Goal: Feedback & Contribution: Submit feedback/report problem

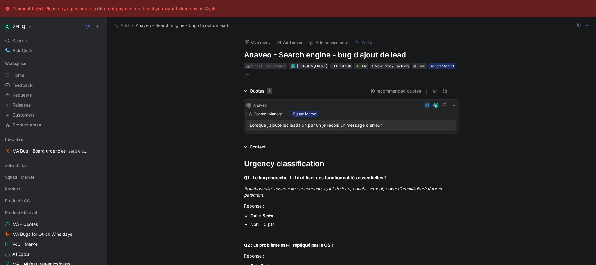
click at [273, 67] on div "Select Product area" at bounding box center [268, 66] width 34 height 6
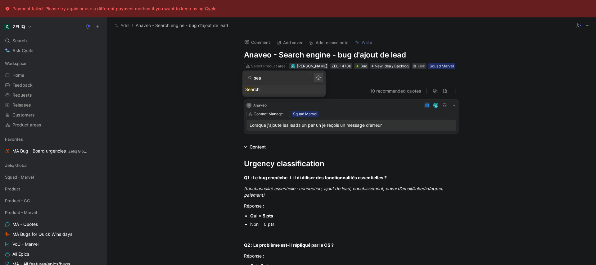
type input "sea"
click at [272, 91] on div "Sea rch" at bounding box center [284, 89] width 78 height 7
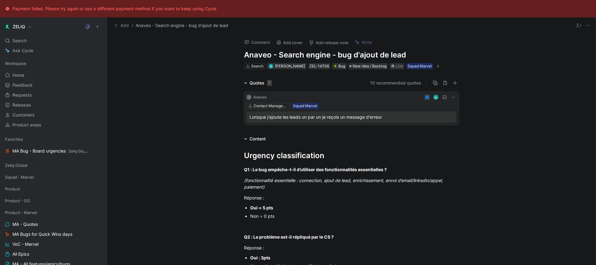
click at [259, 41] on button "Comment" at bounding box center [256, 42] width 31 height 9
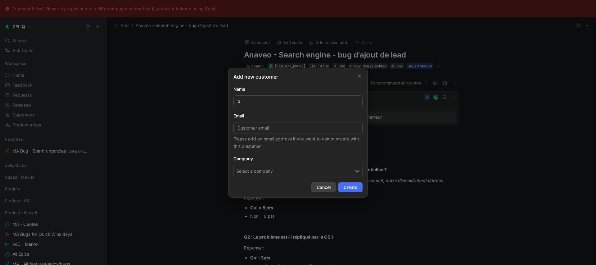
type input "p"
click at [326, 190] on span "Cancel" at bounding box center [324, 186] width 14 height 7
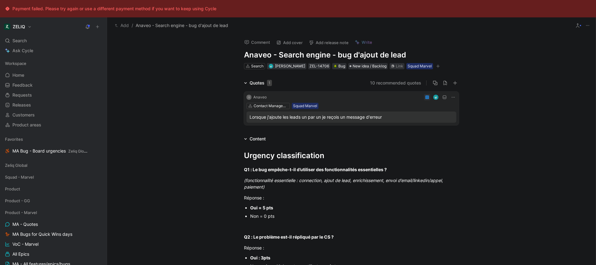
click at [260, 40] on button "Comment" at bounding box center [256, 42] width 31 height 9
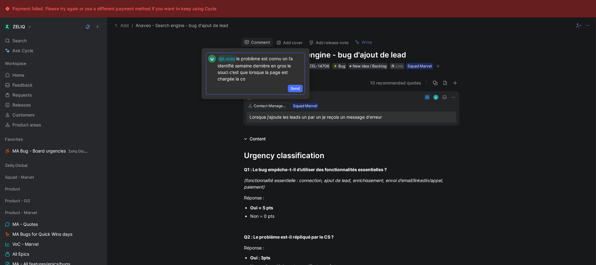
click at [263, 81] on p "@Lucas le problème est connu on l’a identifié semaine dernière en gros le souci…" at bounding box center [260, 68] width 85 height 27
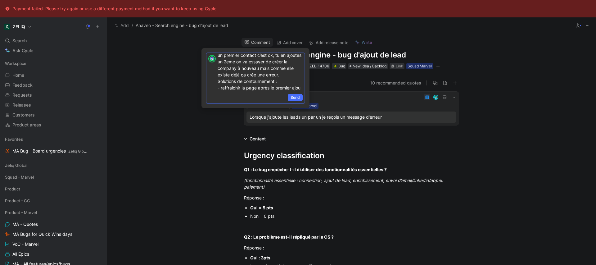
scroll to position [49, 0]
click at [228, 83] on p "@Lucas le problème est connu on l’a identifié semaine dernière en gros le souci…" at bounding box center [260, 54] width 85 height 73
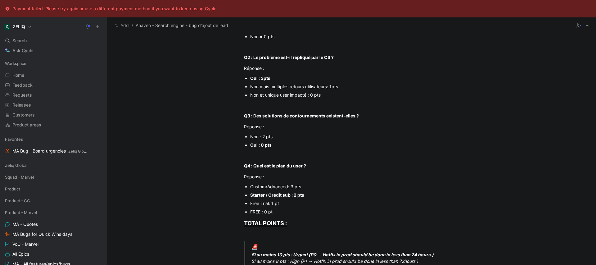
scroll to position [402, 0]
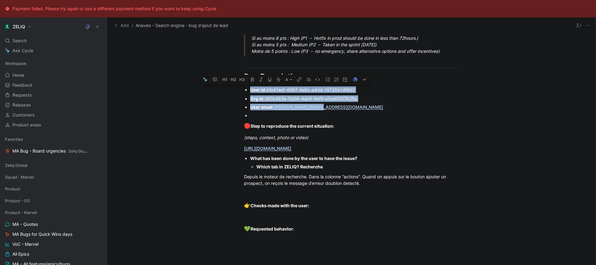
drag, startPoint x: 333, startPoint y: 108, endPoint x: 234, endPoint y: 88, distance: 101.4
copy div "User id : bfe47eef-4997-4a8c-a4dd-19735b1df602 Org id : 260b493e-5b08-4ab8-9ef9…"
drag, startPoint x: 406, startPoint y: 149, endPoint x: 222, endPoint y: 149, distance: 184.1
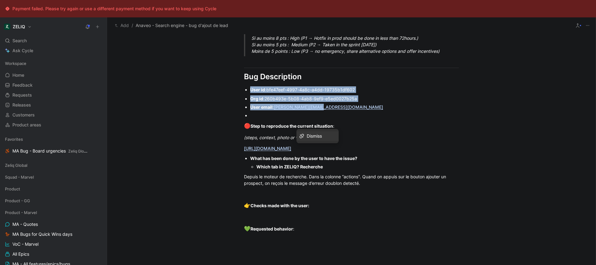
copy link "https://app.birdie.so/library/08367115-4954-456a-bc4e-0d6da4cd60f4"
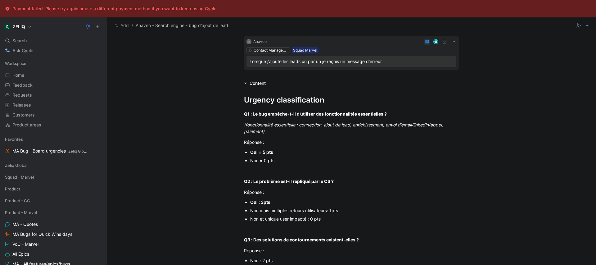
scroll to position [0, 0]
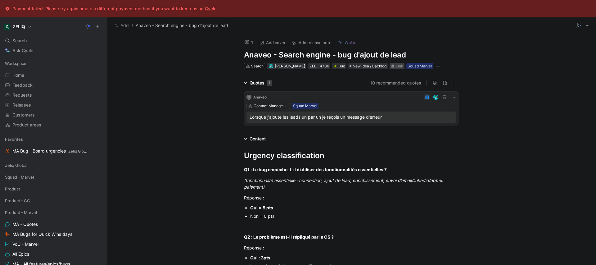
click at [399, 65] on div "Link" at bounding box center [399, 66] width 7 height 6
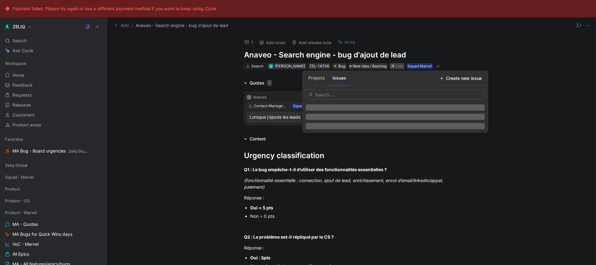
type input "https://linear.app/getheroes/issue/MA-4231/bug-multiple-unitary-additions-in-se…"
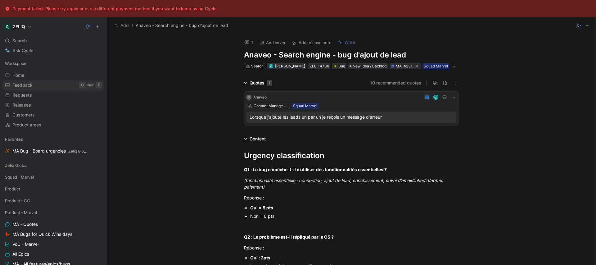
click at [25, 86] on span "Feedback" at bounding box center [22, 85] width 20 height 6
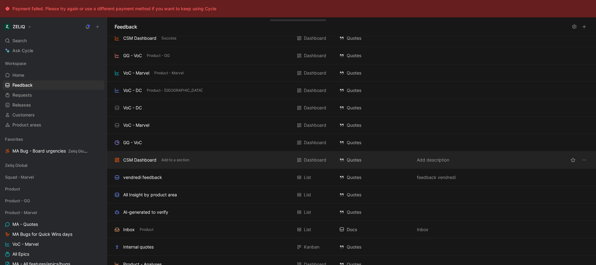
scroll to position [106, 0]
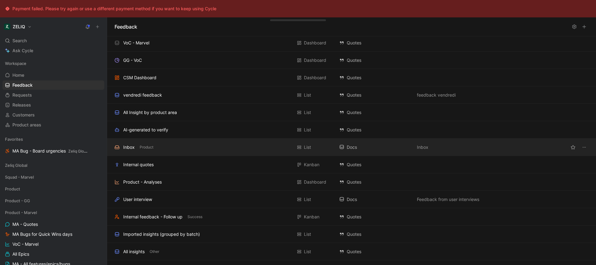
click at [172, 147] on div "Inbox Product" at bounding box center [204, 146] width 178 height 7
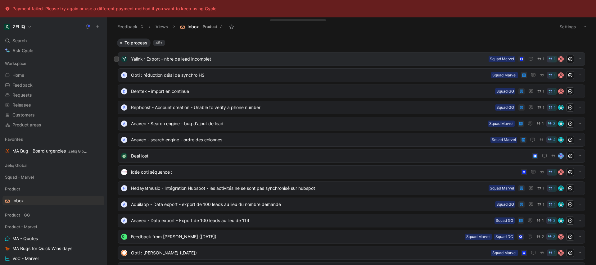
click at [245, 56] on span "Yalink : Export - nbre de lead incomplet" at bounding box center [308, 58] width 355 height 7
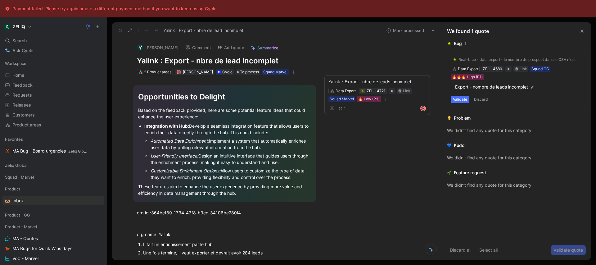
click at [158, 30] on icon at bounding box center [156, 30] width 5 height 5
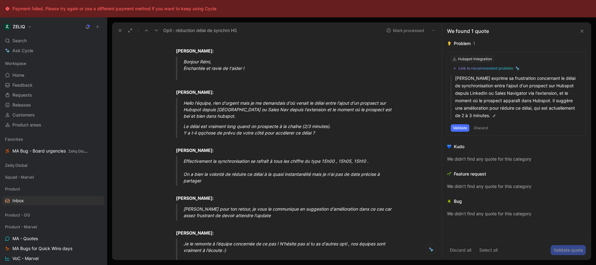
scroll to position [148, 0]
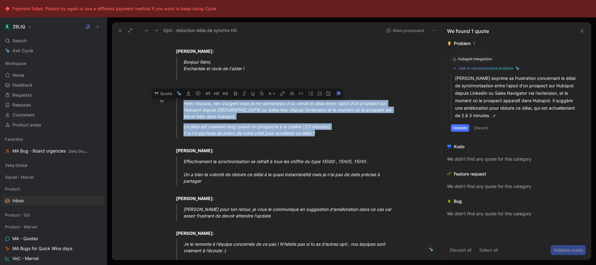
drag, startPoint x: 332, startPoint y: 138, endPoint x: 172, endPoint y: 102, distance: 164.2
click at [172, 102] on div "Rémi Curiel : 🆘 Support Rémi Curiel : J'ai une question sur le produit Rémi Cur…" at bounding box center [283, 106] width 317 height 358
click at [161, 93] on button "Quote" at bounding box center [163, 93] width 22 height 10
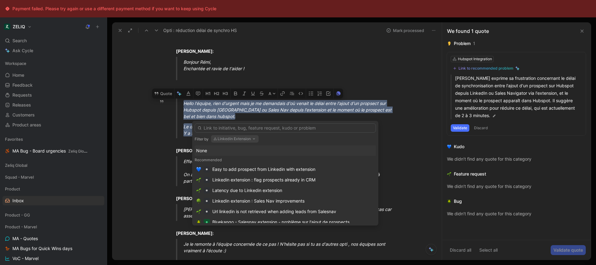
click at [229, 139] on button "Linkedin Extension" at bounding box center [234, 138] width 47 height 7
type input "hubspot"
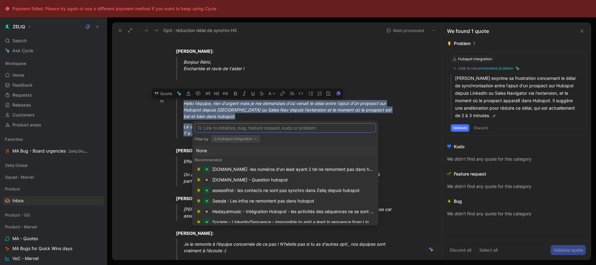
click at [257, 130] on input "text" at bounding box center [285, 127] width 181 height 9
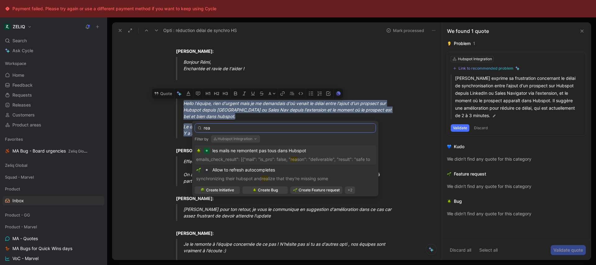
type input "real"
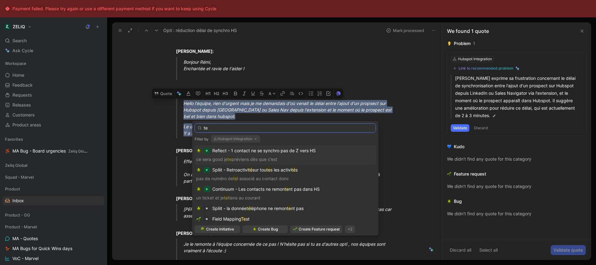
type input "t"
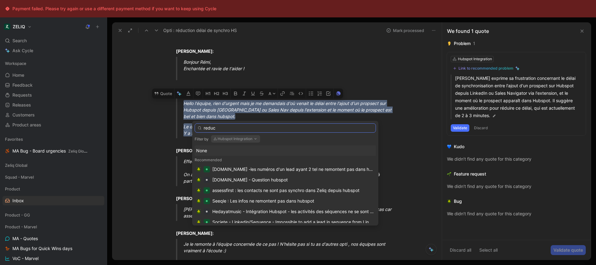
type input "reduce"
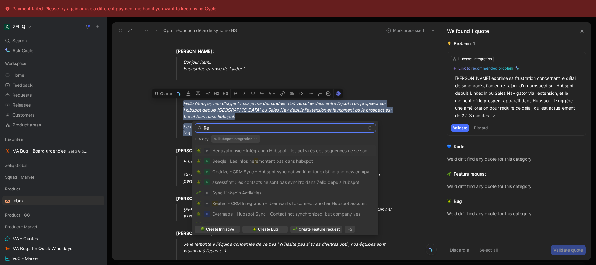
type input "R"
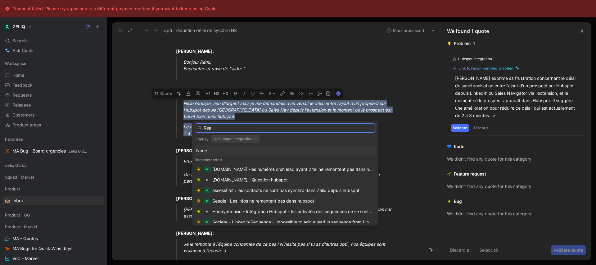
type input "Real"
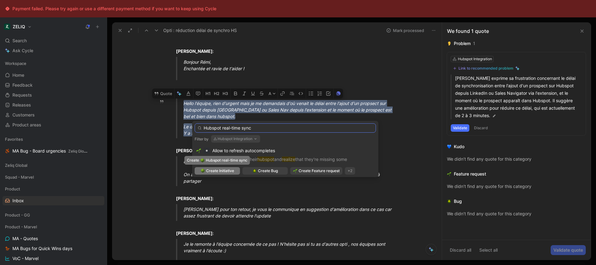
type input "Hubspot real-time sync"
click at [223, 170] on span "Create Initiative" at bounding box center [220, 171] width 28 height 6
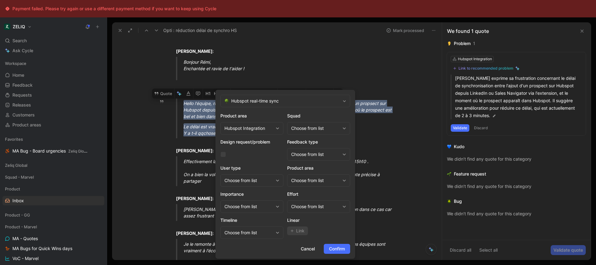
click at [301, 126] on div "Choose from list" at bounding box center [315, 127] width 49 height 7
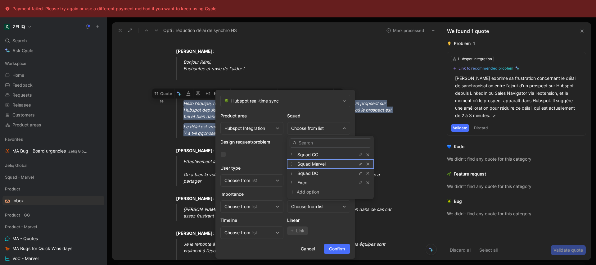
click at [329, 163] on div "Squad Marvel" at bounding box center [320, 163] width 47 height 7
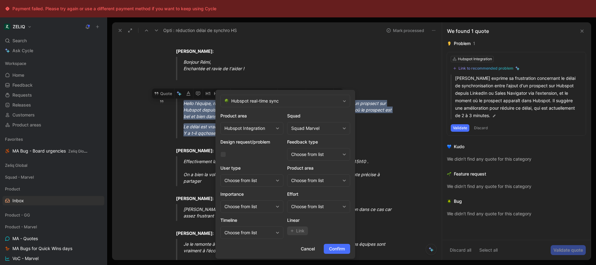
click at [313, 177] on div "Choose from list" at bounding box center [315, 180] width 49 height 7
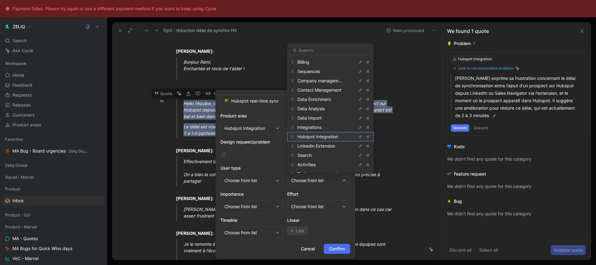
click at [327, 136] on span "Hubspot Integration" at bounding box center [317, 136] width 41 height 5
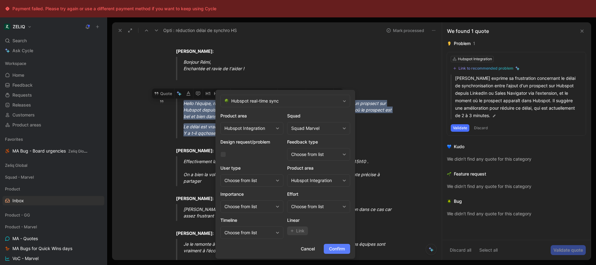
click at [336, 250] on span "Confirm" at bounding box center [337, 248] width 16 height 7
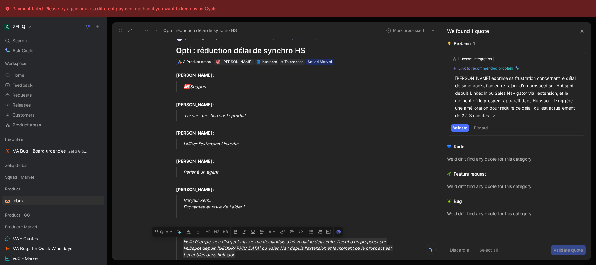
scroll to position [0, 0]
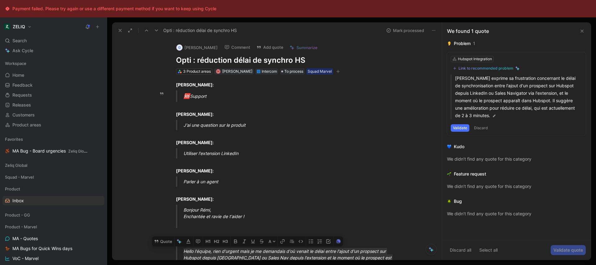
click at [411, 32] on button "Mark processed" at bounding box center [404, 30] width 43 height 9
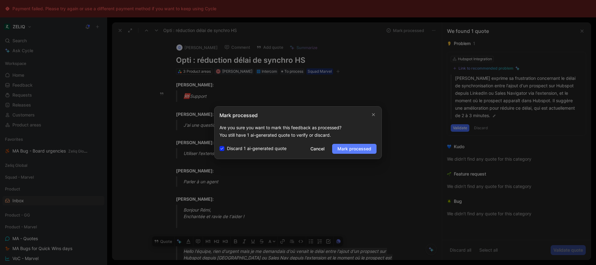
click at [358, 149] on span "Mark processed" at bounding box center [354, 148] width 34 height 7
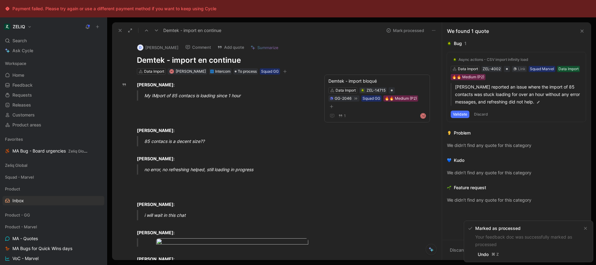
click at [121, 27] on button at bounding box center [120, 30] width 9 height 9
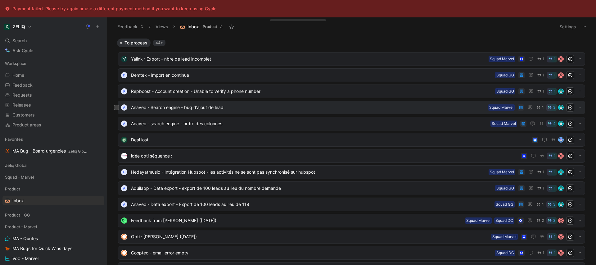
click at [282, 107] on span "Anaveo - Search engine - bug d'ajout de lead" at bounding box center [308, 107] width 354 height 7
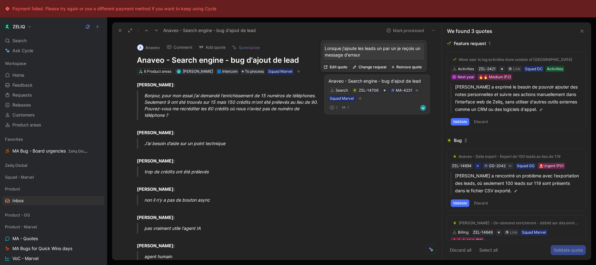
click at [380, 80] on div "Anaveo - Search engine - bug d'ajout de lead" at bounding box center [376, 80] width 97 height 7
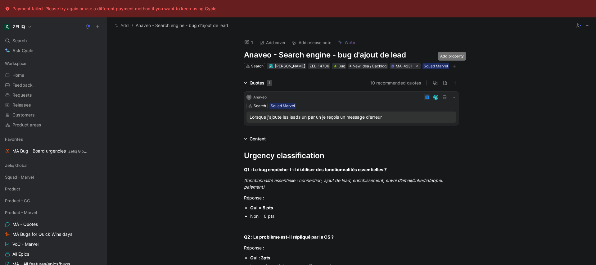
click at [452, 65] on icon "button" at bounding box center [454, 66] width 4 height 4
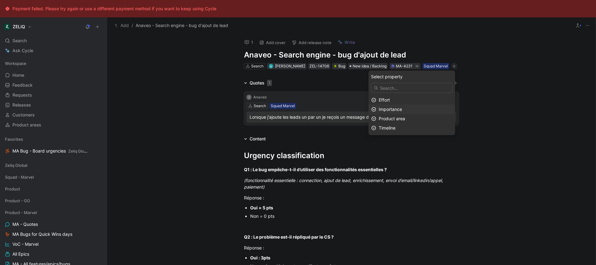
click at [402, 106] on span "Importance" at bounding box center [390, 108] width 23 height 5
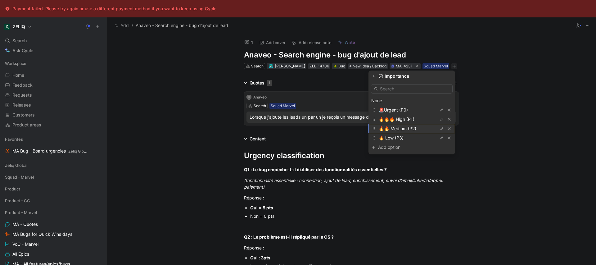
click at [408, 127] on span "🔥🔥 Medium (P2)" at bounding box center [398, 128] width 38 height 5
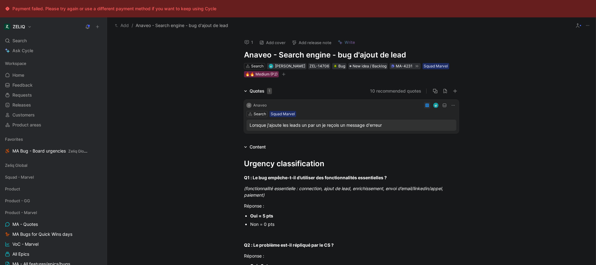
drag, startPoint x: 131, startPoint y: 49, endPoint x: 137, endPoint y: 52, distance: 6.3
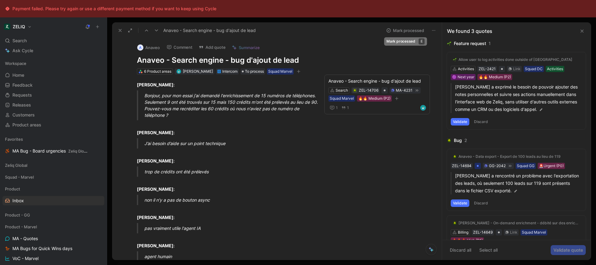
click at [393, 30] on button "Mark processed" at bounding box center [404, 30] width 43 height 9
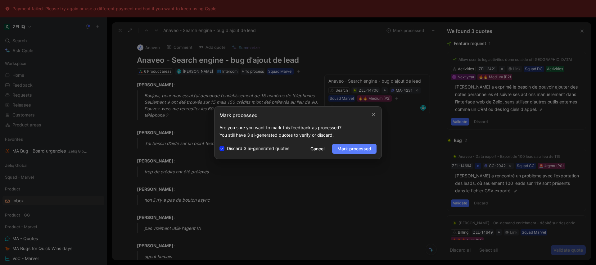
click at [352, 150] on span "Mark processed" at bounding box center [354, 148] width 34 height 7
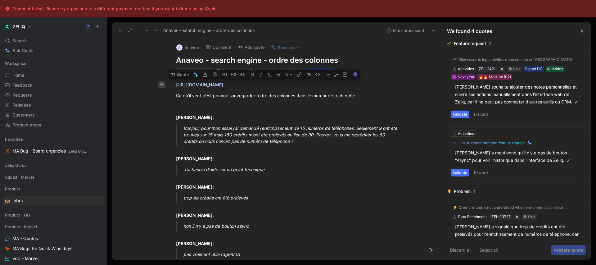
drag, startPoint x: 365, startPoint y: 94, endPoint x: 160, endPoint y: 83, distance: 204.5
click at [185, 73] on button "Quote" at bounding box center [180, 75] width 22 height 10
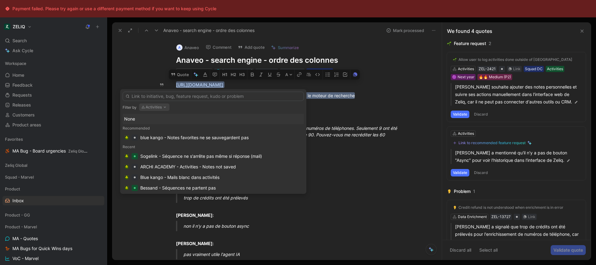
click at [162, 108] on button "Activities" at bounding box center [154, 106] width 30 height 7
type input "sea"
click at [165, 130] on div "Sea rch" at bounding box center [182, 131] width 81 height 7
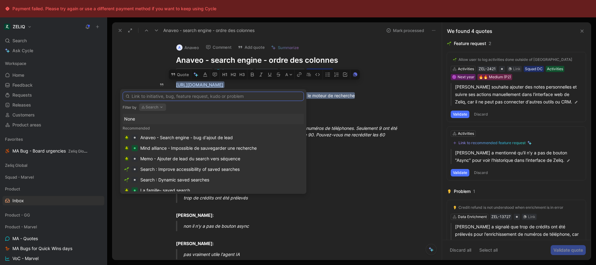
click at [193, 100] on input "text" at bounding box center [213, 96] width 181 height 9
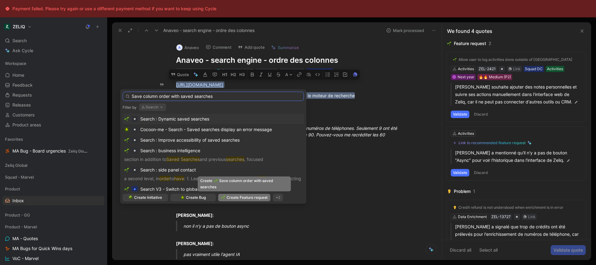
type input "Save column order with saved searches"
click at [255, 199] on span "Create Feature request" at bounding box center [247, 197] width 41 height 6
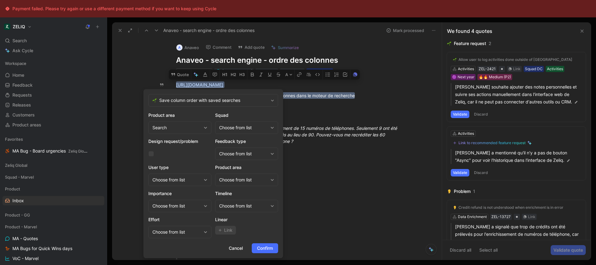
click at [261, 126] on div "Choose from list" at bounding box center [243, 127] width 49 height 7
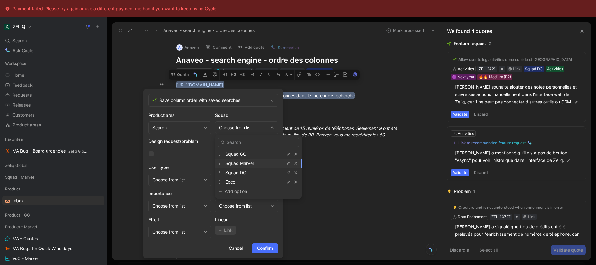
click at [246, 161] on span "Squad Marvel" at bounding box center [239, 162] width 28 height 5
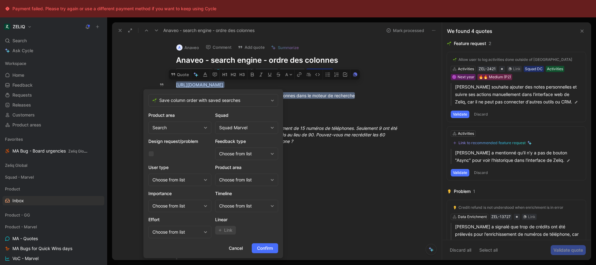
click at [245, 181] on div "Choose from list" at bounding box center [243, 179] width 49 height 7
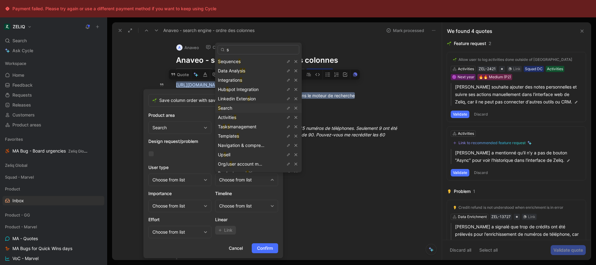
type input "s"
click at [233, 107] on div "S earch" at bounding box center [241, 107] width 47 height 7
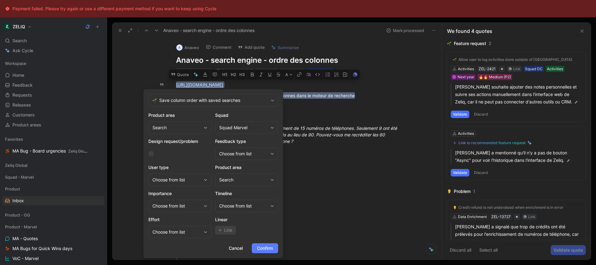
click at [266, 246] on span "Confirm" at bounding box center [265, 247] width 16 height 7
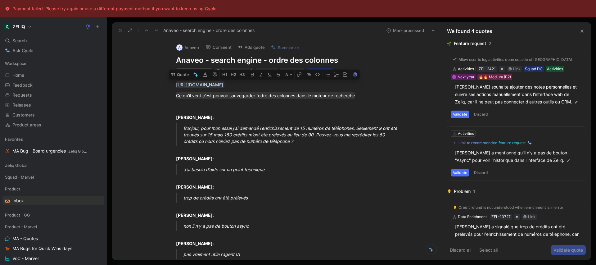
click at [403, 30] on button "Mark processed" at bounding box center [404, 30] width 43 height 9
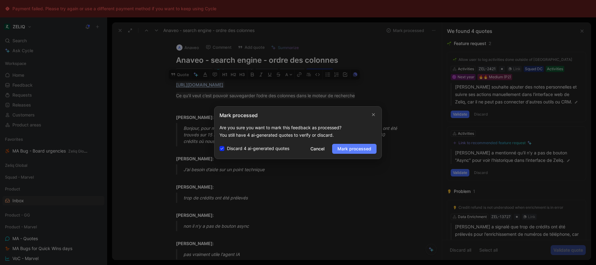
click at [353, 149] on span "Mark processed" at bounding box center [354, 148] width 34 height 7
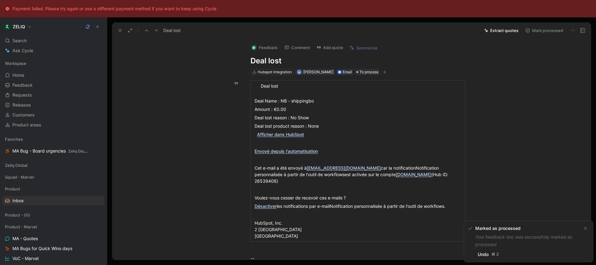
click at [536, 34] on button "Mark processed" at bounding box center [543, 30] width 43 height 9
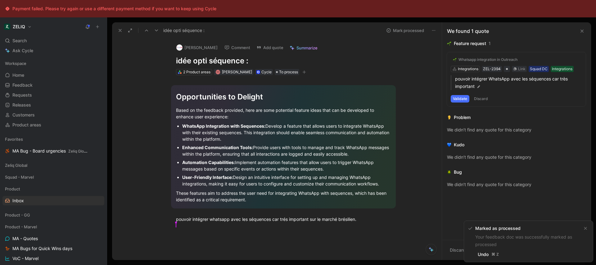
click at [302, 71] on icon "button" at bounding box center [304, 72] width 4 height 4
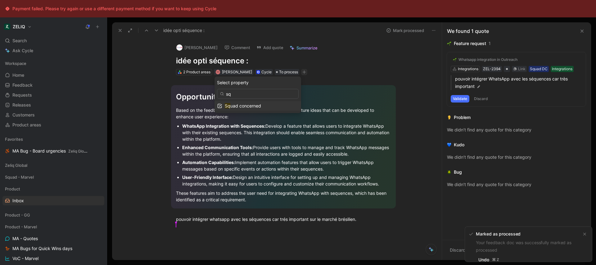
type input "sq"
click at [267, 109] on div "Sq uad concerned" at bounding box center [262, 105] width 74 height 7
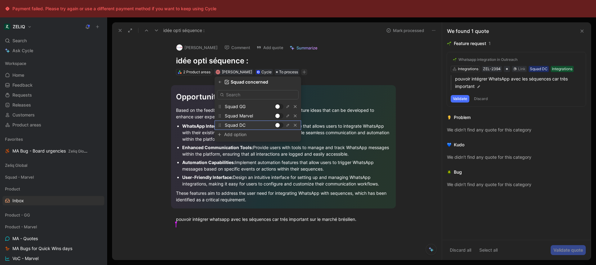
click at [279, 126] on div at bounding box center [279, 125] width 9 height 6
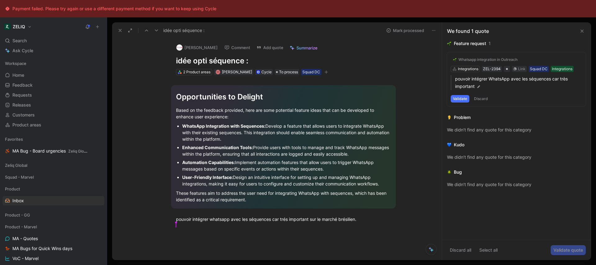
click at [156, 33] on button at bounding box center [156, 30] width 9 height 9
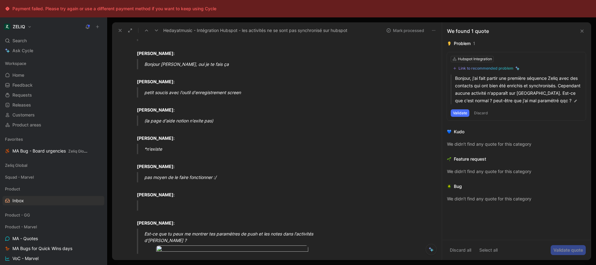
scroll to position [444, 0]
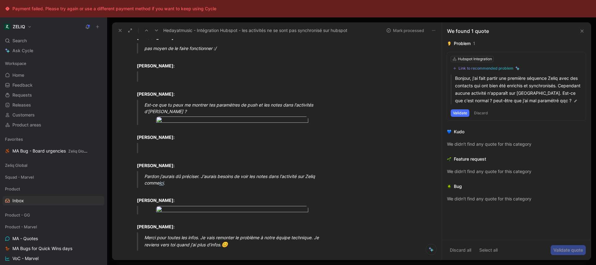
click at [233, 142] on body "Payment failed. Please try again or use a different payment method if you want …" at bounding box center [298, 132] width 596 height 265
click at [233, 142] on img at bounding box center [297, 132] width 595 height 264
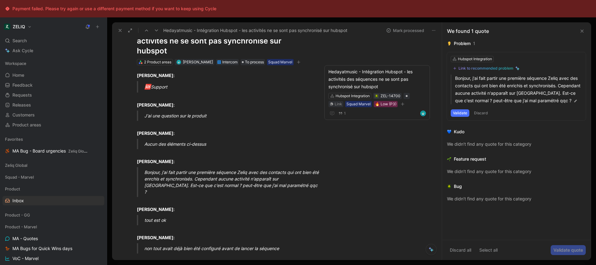
scroll to position [0, 0]
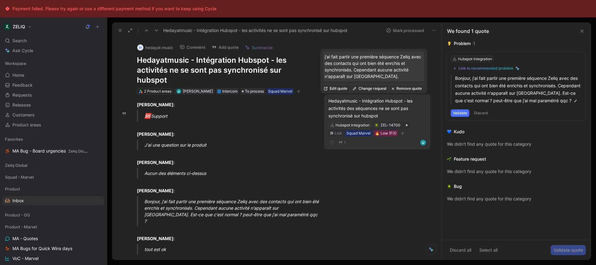
click at [361, 106] on div "Hedayatmusic - Intégration Hubspot - les activités des séquences ne se sont pas…" at bounding box center [376, 108] width 97 height 22
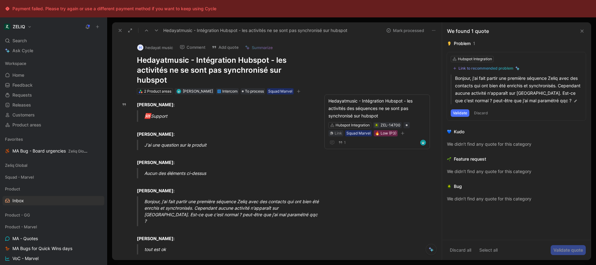
click at [390, 30] on icon at bounding box center [388, 30] width 5 height 5
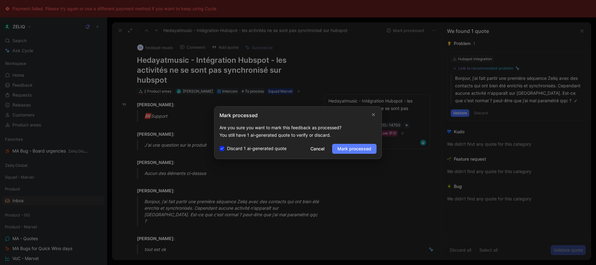
click at [348, 149] on span "Mark processed" at bounding box center [354, 148] width 34 height 7
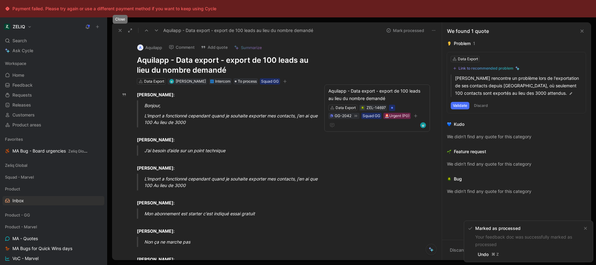
click at [123, 30] on button at bounding box center [120, 30] width 9 height 9
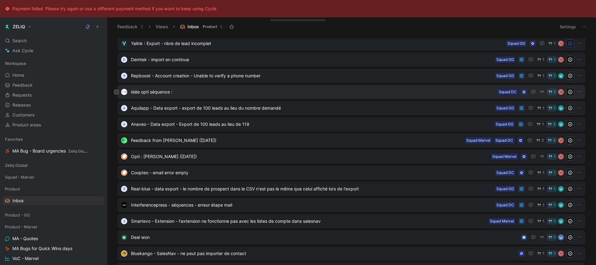
scroll to position [17, 0]
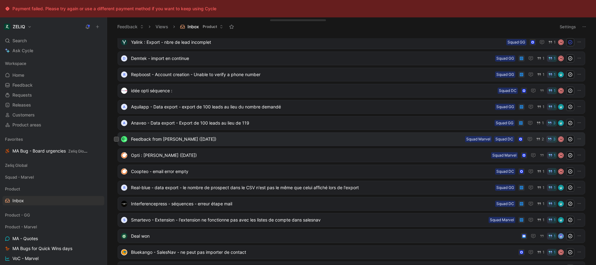
click at [230, 138] on span "Feedback from Thomas Perichon (Aug 22, 2025)" at bounding box center [296, 138] width 331 height 7
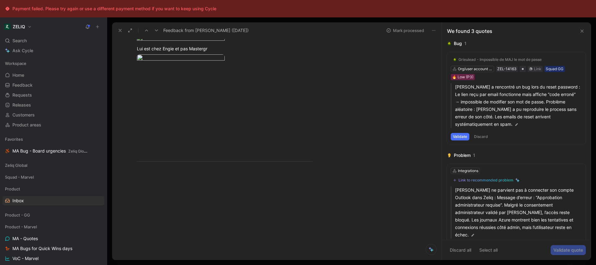
scroll to position [632, 0]
click at [183, 173] on body "Payment failed. Please try again or use a different payment method if you want …" at bounding box center [298, 132] width 596 height 265
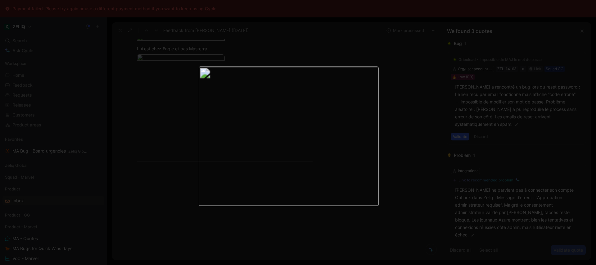
click at [183, 173] on div at bounding box center [180, 181] width 86 height 67
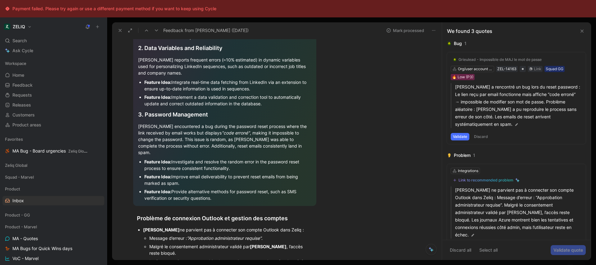
scroll to position [0, 0]
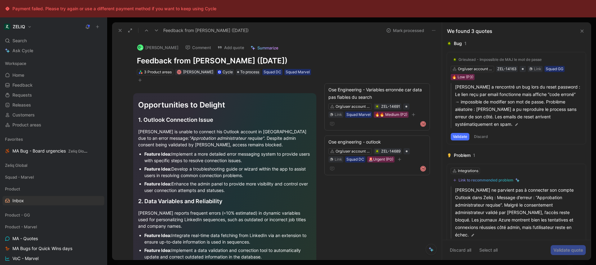
click at [145, 31] on icon at bounding box center [146, 30] width 5 height 5
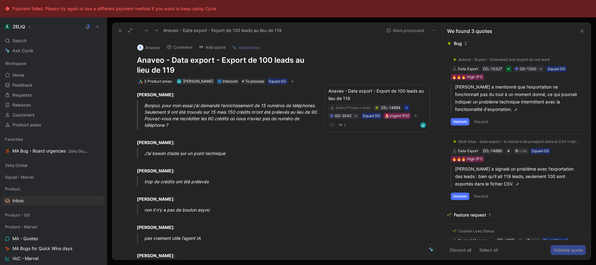
scroll to position [33, 0]
click at [116, 28] on button at bounding box center [120, 30] width 9 height 9
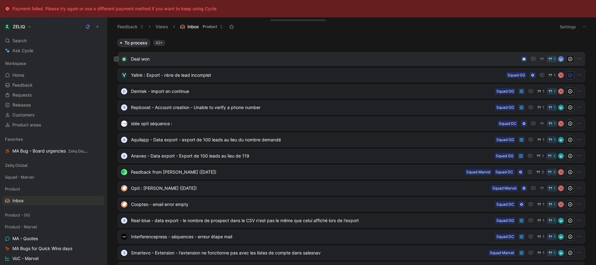
click at [246, 59] on span "Deal won" at bounding box center [324, 58] width 387 height 7
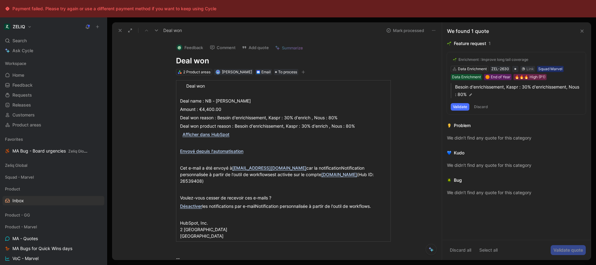
click at [400, 31] on button "Mark processed" at bounding box center [404, 30] width 43 height 9
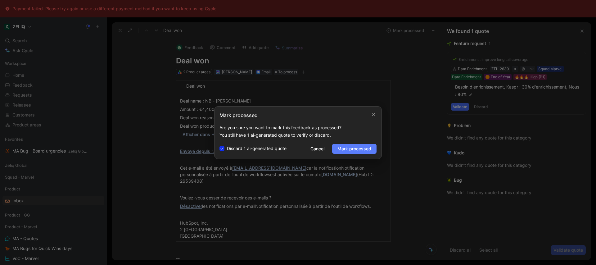
click at [361, 152] on button "Mark processed" at bounding box center [354, 149] width 44 height 10
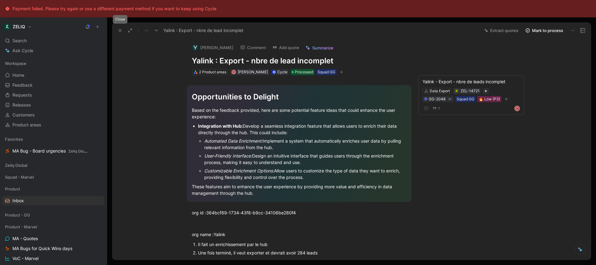
click at [121, 30] on icon at bounding box center [120, 30] width 5 height 5
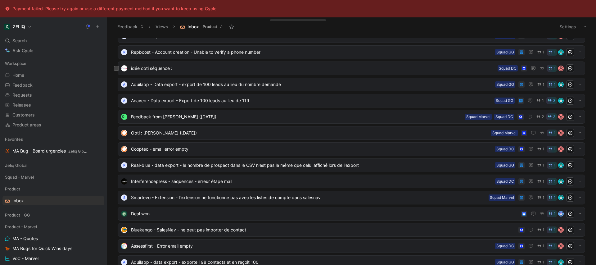
scroll to position [44, 0]
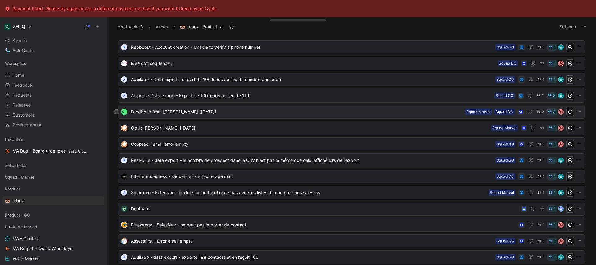
click at [254, 109] on span "Feedback from Thomas Perichon (Aug 22, 2025)" at bounding box center [296, 111] width 331 height 7
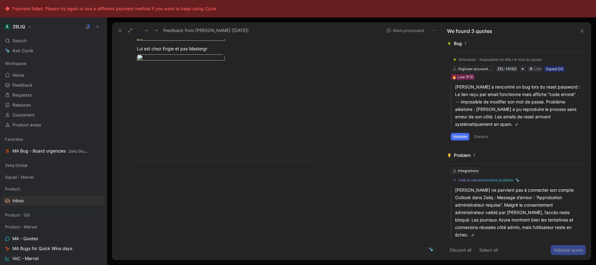
scroll to position [747, 0]
click at [173, 183] on body "Payment failed. Please try again or use a different payment method if you want …" at bounding box center [298, 132] width 596 height 265
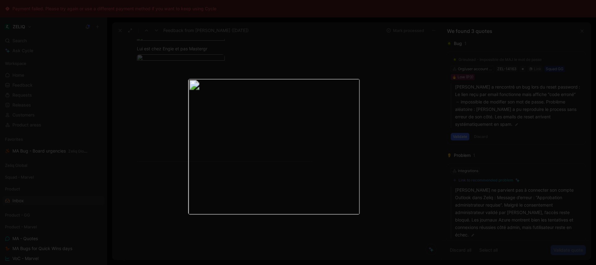
click at [255, 152] on img at bounding box center [273, 147] width 171 height 136
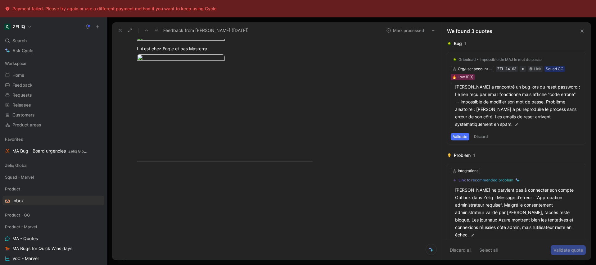
scroll to position [736, 0]
click at [178, 89] on body "Payment failed. Please try again or use a different payment method if you want …" at bounding box center [298, 132] width 596 height 265
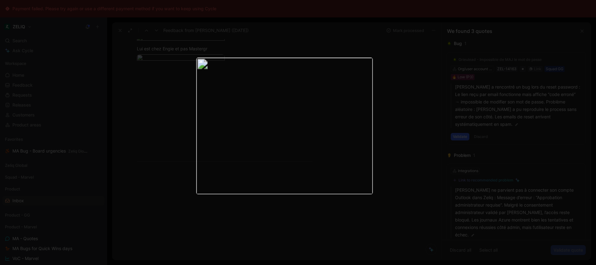
click at [178, 91] on div at bounding box center [180, 76] width 86 height 67
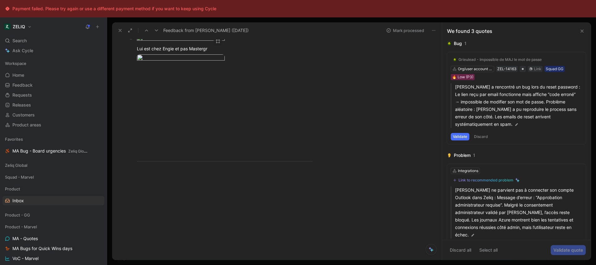
click at [168, 128] on body "Payment failed. Please try again or use a different payment method if you want …" at bounding box center [298, 132] width 596 height 265
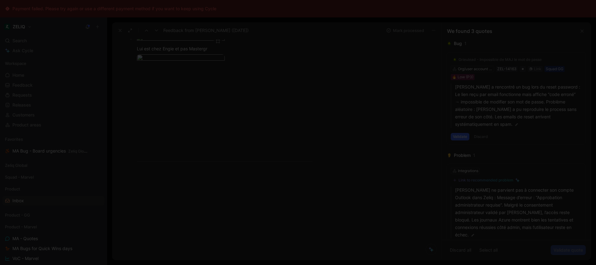
click at [168, 128] on div at bounding box center [298, 132] width 596 height 265
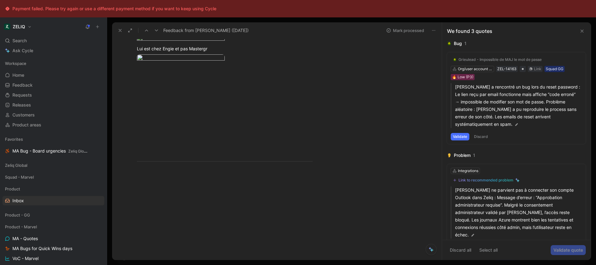
click at [175, 88] on body "Payment failed. Please try again or use a different payment method if you want …" at bounding box center [298, 132] width 596 height 265
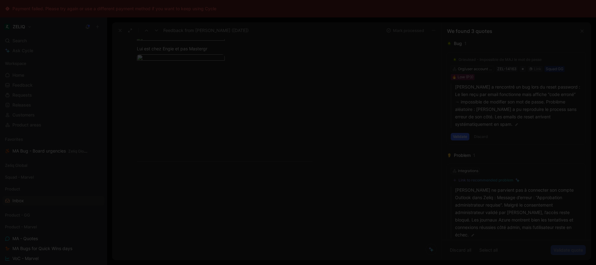
click at [175, 88] on div at bounding box center [298, 132] width 596 height 265
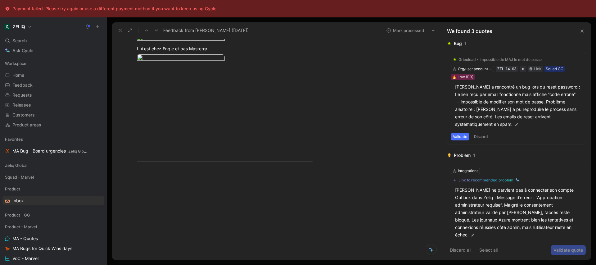
scroll to position [705, 0]
click at [175, 105] on body "Payment failed. Please try again or use a different payment method if you want …" at bounding box center [298, 132] width 596 height 265
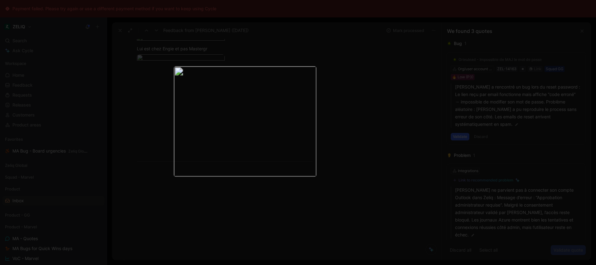
click at [241, 115] on img at bounding box center [245, 121] width 142 height 110
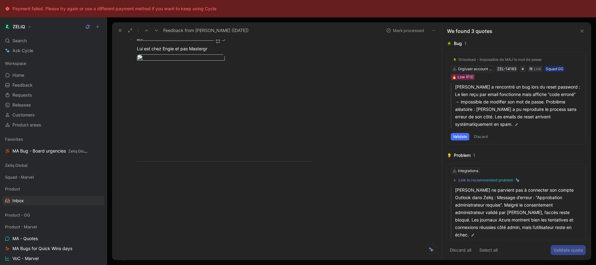
click at [211, 169] on body "Payment failed. Please try again or use a different payment method if you want …" at bounding box center [298, 132] width 596 height 265
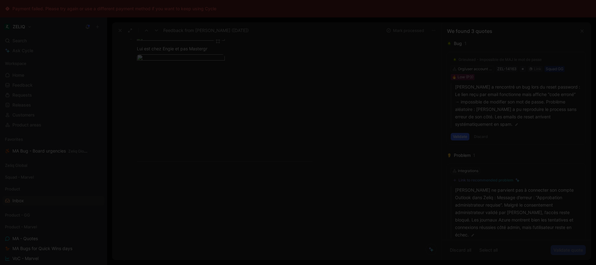
click at [211, 169] on div at bounding box center [298, 132] width 596 height 265
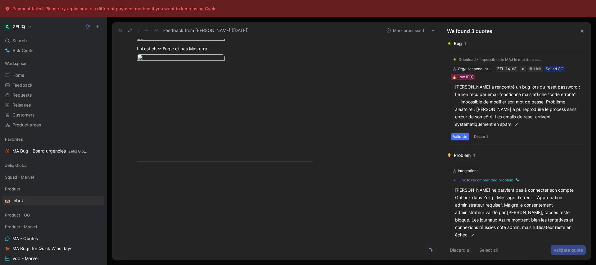
scroll to position [612, 0]
drag, startPoint x: 302, startPoint y: 172, endPoint x: 156, endPoint y: 99, distance: 164.1
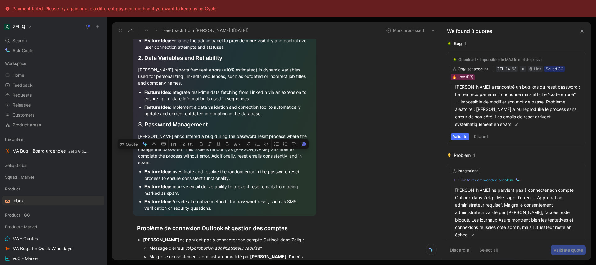
scroll to position [0, 0]
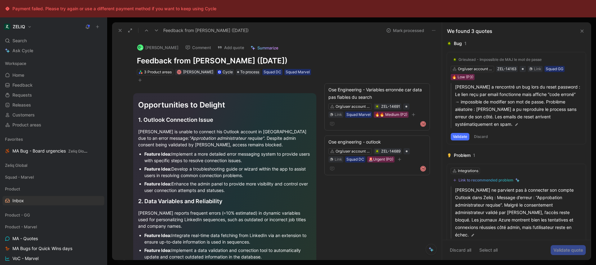
drag, startPoint x: 300, startPoint y: 161, endPoint x: 125, endPoint y: 27, distance: 219.8
click at [125, 27] on div "Feedback from Thomas Perichon (Aug 22, 2025) Mark processed Thomas Perichon Com…" at bounding box center [277, 140] width 330 height 237
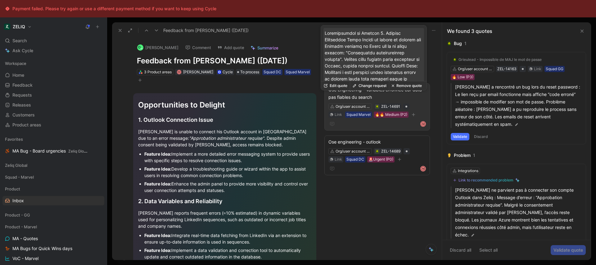
click at [373, 100] on div "Ose Engineering - Variables erronnée car data pas fiables du search" at bounding box center [376, 93] width 97 height 15
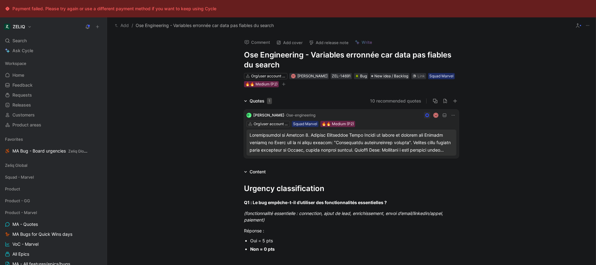
click at [259, 42] on button "Comment" at bounding box center [256, 42] width 31 height 9
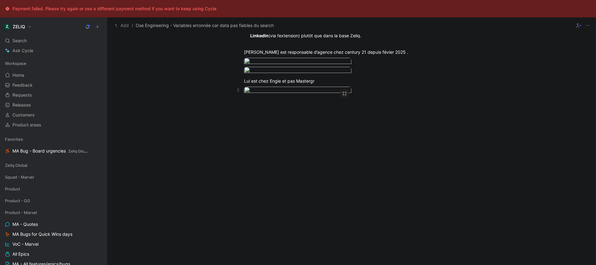
scroll to position [592, 0]
click at [304, 220] on body "Payment failed. Please try again or use a different payment method if you want …" at bounding box center [298, 132] width 596 height 265
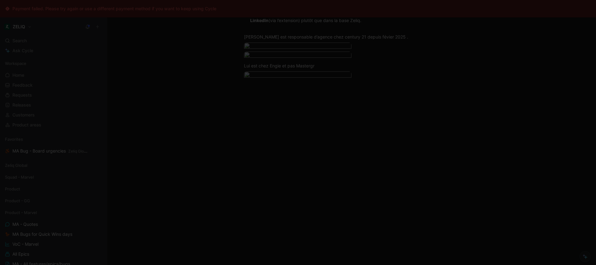
click at [426, 264] on div at bounding box center [298, 265] width 596 height 0
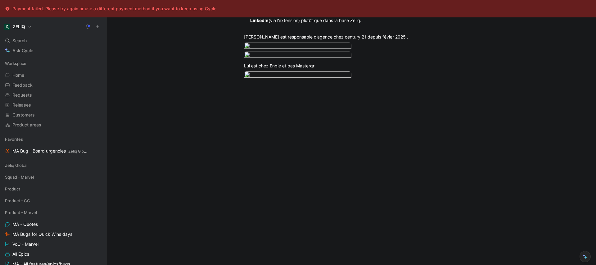
scroll to position [0, 0]
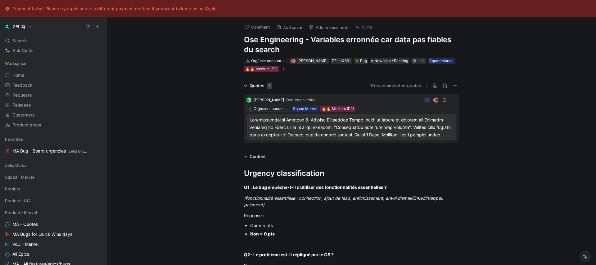
click at [252, 28] on button "Comment" at bounding box center [256, 27] width 31 height 9
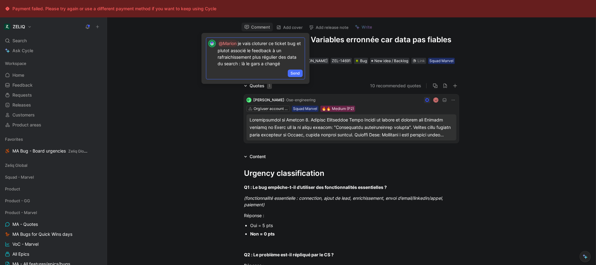
click at [243, 63] on p "@Marion je vais cloturer ce ticket bug et plutot associé le feedback à un rafra…" at bounding box center [260, 53] width 85 height 27
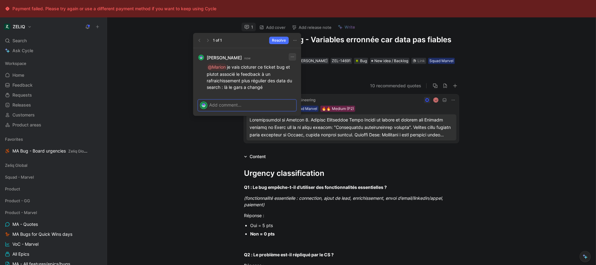
click at [292, 56] on icon "button" at bounding box center [292, 56] width 5 height 5
click at [297, 71] on div "Edit" at bounding box center [296, 69] width 29 height 7
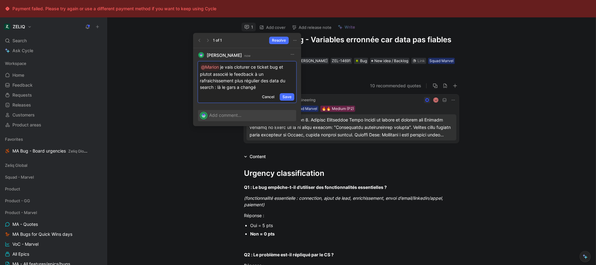
click at [219, 87] on p "@Marion je vais cloturer ce ticket bug et plutot associé le feedback à un rafra…" at bounding box center [247, 76] width 94 height 27
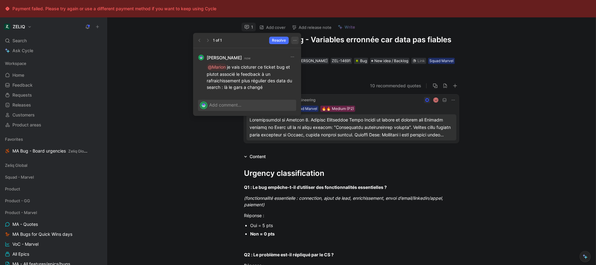
click at [296, 39] on icon "button" at bounding box center [294, 40] width 5 height 5
click at [294, 41] on icon "button" at bounding box center [294, 40] width 5 height 5
click at [292, 58] on icon "button" at bounding box center [292, 56] width 5 height 5
click at [297, 67] on div "Edit" at bounding box center [296, 69] width 29 height 7
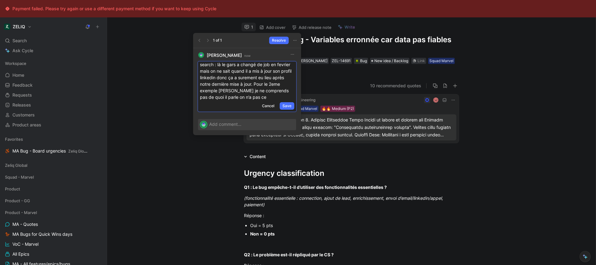
scroll to position [29, 0]
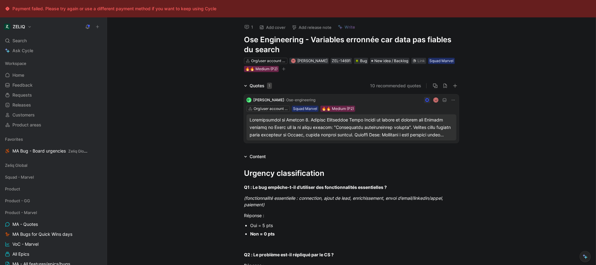
click at [249, 29] on button "1" at bounding box center [248, 27] width 14 height 9
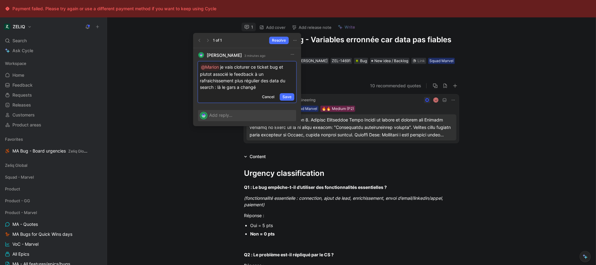
click at [262, 87] on p "@Marion je vais cloturer ce ticket bug et plutot associé le feedback à un rafra…" at bounding box center [247, 76] width 94 height 27
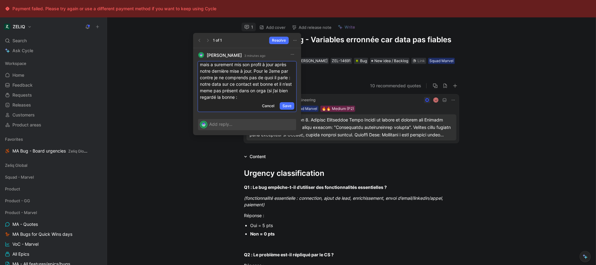
scroll to position [42, 0]
click at [292, 108] on button "Save" at bounding box center [287, 105] width 15 height 7
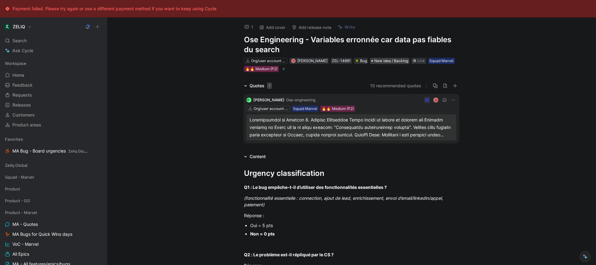
click at [387, 63] on span "New idea / Backlog" at bounding box center [391, 61] width 34 height 6
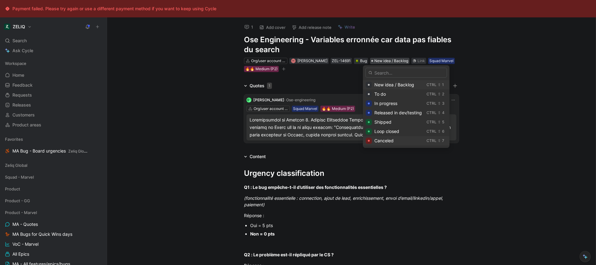
click at [401, 139] on div "Canceled" at bounding box center [399, 140] width 50 height 7
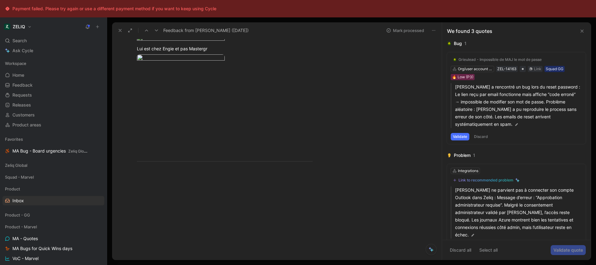
scroll to position [593, 0]
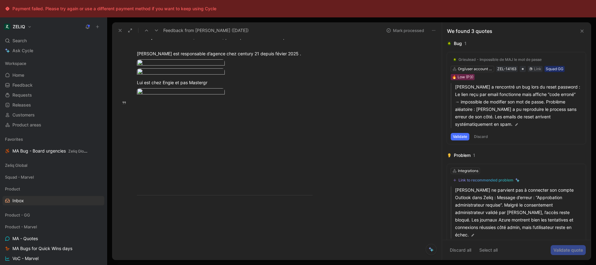
drag, startPoint x: 313, startPoint y: 183, endPoint x: 116, endPoint y: 94, distance: 216.5
click at [116, 94] on div "Thomas Perichon Comment Add quote Summarize Feedback from Thomas Perichon (Aug …" at bounding box center [277, 148] width 330 height 221
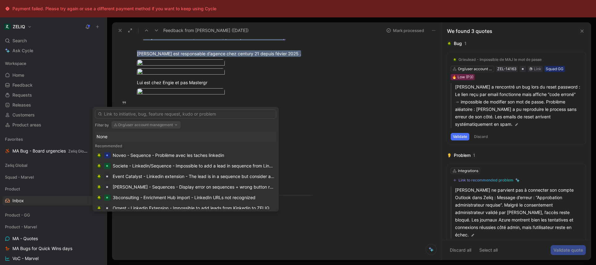
click at [151, 126] on button "Org/user account management" at bounding box center [145, 124] width 69 height 7
type input "sea"
click at [149, 147] on div "Sea rch" at bounding box center [155, 149] width 81 height 7
click at [155, 114] on input "text" at bounding box center [185, 113] width 181 height 9
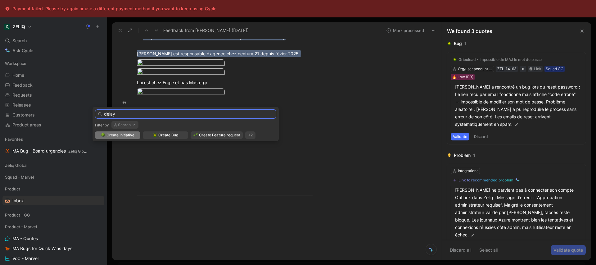
click at [155, 117] on input "delay" at bounding box center [185, 113] width 181 height 9
type input "reduce"
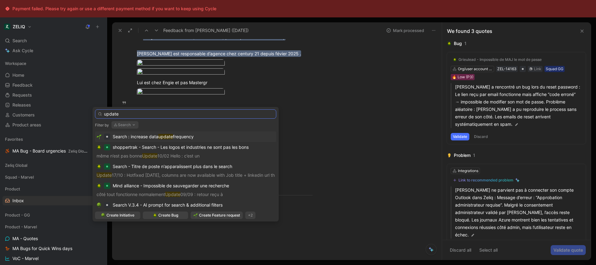
type input "update"
click at [129, 135] on span "Search : increase data" at bounding box center [136, 136] width 46 height 5
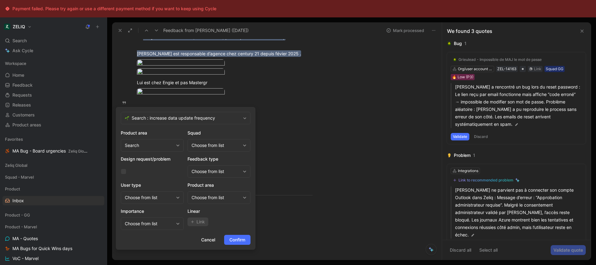
click at [204, 147] on div "Choose from list" at bounding box center [216, 145] width 49 height 7
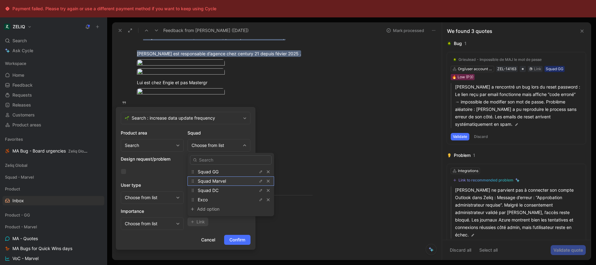
click at [224, 179] on span "Squad Marvel" at bounding box center [212, 180] width 28 height 5
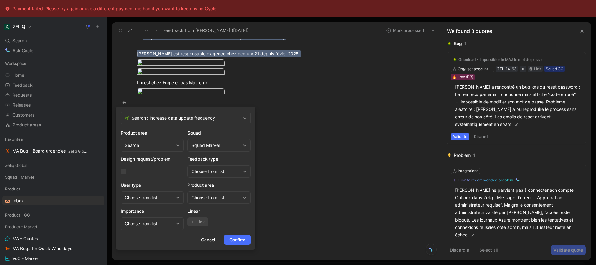
click at [218, 199] on div "Choose from list" at bounding box center [216, 197] width 49 height 7
type input "sea"
click at [222, 172] on div "Sea rch" at bounding box center [213, 173] width 47 height 7
click at [241, 239] on span "Confirm" at bounding box center [237, 239] width 16 height 7
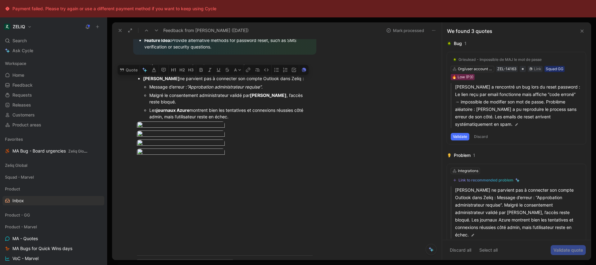
scroll to position [0, 0]
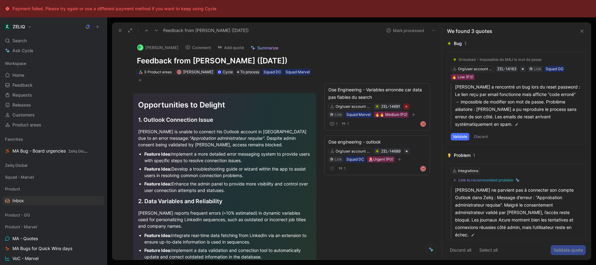
click at [408, 31] on button "Mark processed" at bounding box center [404, 30] width 43 height 9
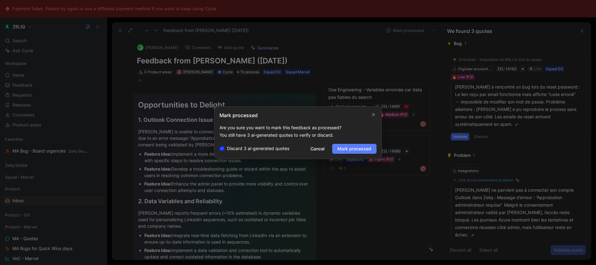
click at [355, 147] on span "Mark processed" at bounding box center [354, 148] width 34 height 7
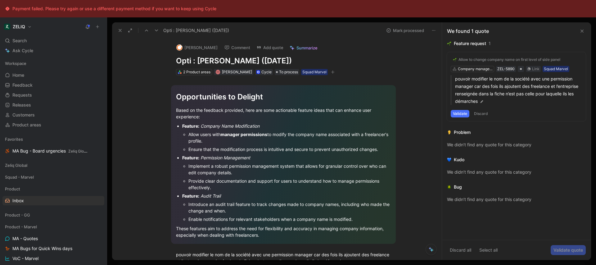
click at [234, 47] on button "Comment" at bounding box center [237, 47] width 31 height 9
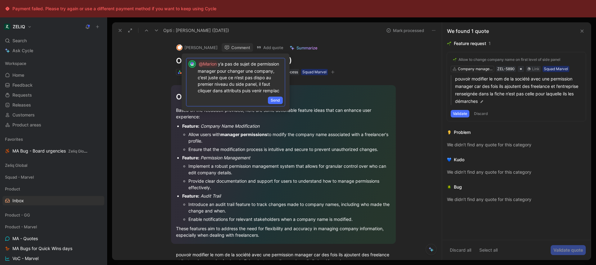
scroll to position [3, 0]
click at [279, 105] on span "Send" at bounding box center [275, 103] width 9 height 6
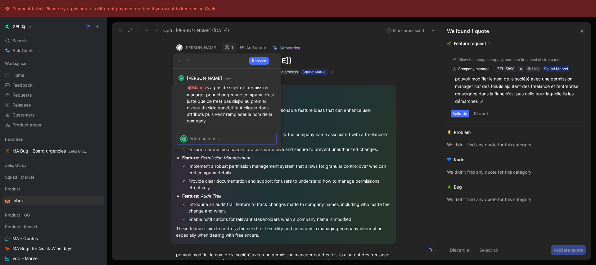
scroll to position [0, 0]
drag, startPoint x: 368, startPoint y: 124, endPoint x: 354, endPoint y: 116, distance: 17.1
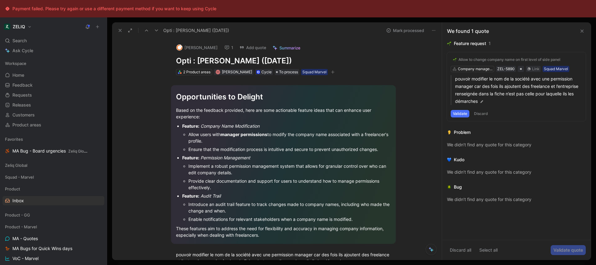
click at [405, 32] on button "Mark processed" at bounding box center [404, 30] width 43 height 9
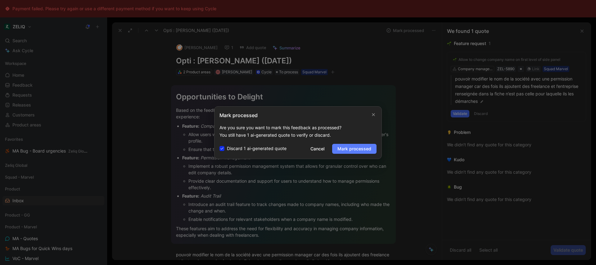
click at [362, 145] on span "Mark processed" at bounding box center [354, 148] width 34 height 7
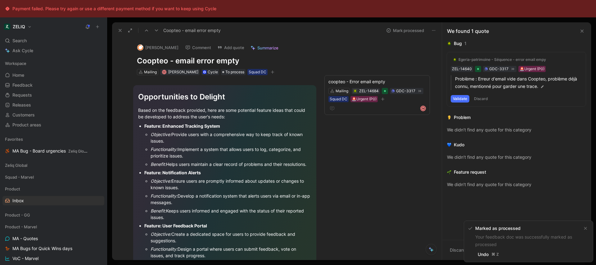
drag, startPoint x: 118, startPoint y: 32, endPoint x: 123, endPoint y: 31, distance: 5.7
click at [118, 32] on icon at bounding box center [120, 30] width 5 height 5
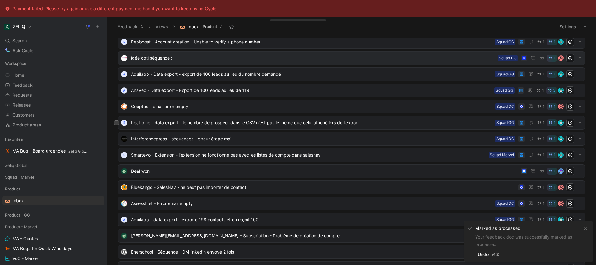
scroll to position [96, 0]
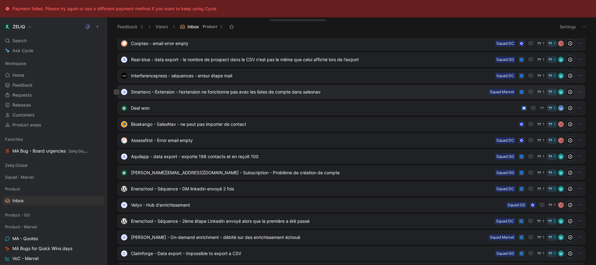
click at [305, 88] on div "S Smartevo - Extension - l'extension ne fonctionne pas avec les listes de compt…" at bounding box center [351, 92] width 463 height 8
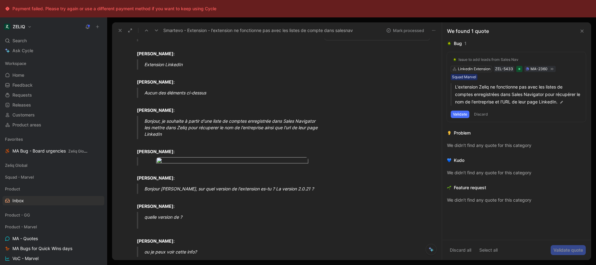
scroll to position [208, 0]
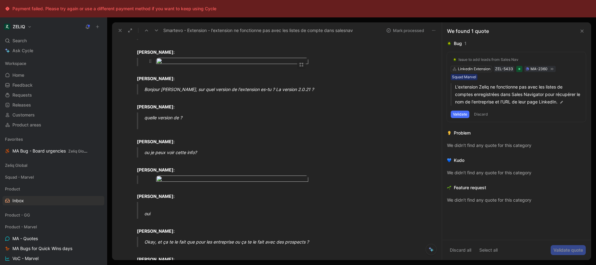
click at [188, 114] on body "Payment failed. Please try again or use a different payment method if you want …" at bounding box center [298, 132] width 596 height 265
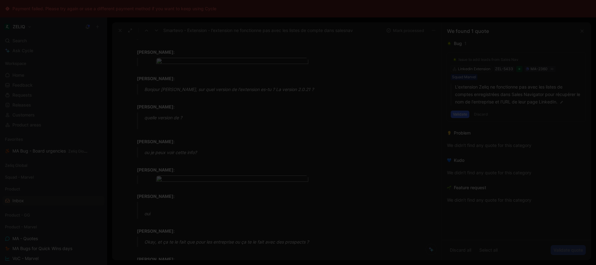
click at [188, 114] on img at bounding box center [298, 132] width 596 height 265
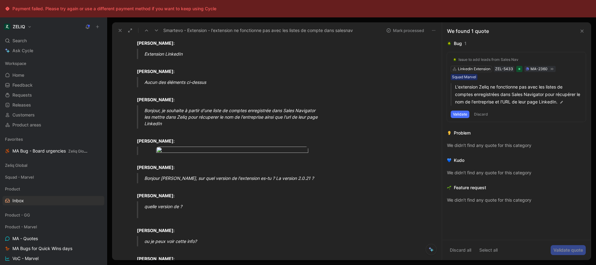
scroll to position [0, 0]
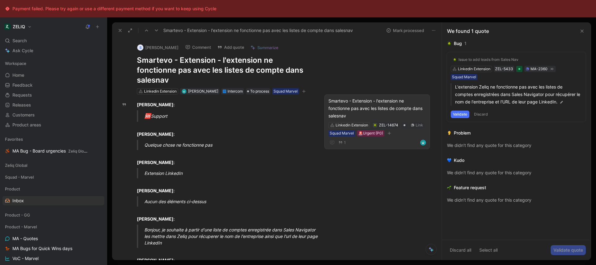
click at [356, 106] on div "Smartevo - Extension - l'extension ne fonctionne pas avec les listes de compte …" at bounding box center [376, 108] width 97 height 22
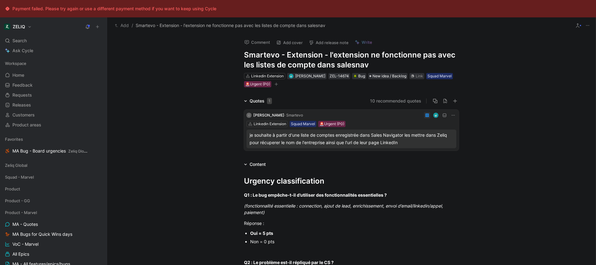
click at [266, 43] on button "Comment" at bounding box center [256, 42] width 31 height 9
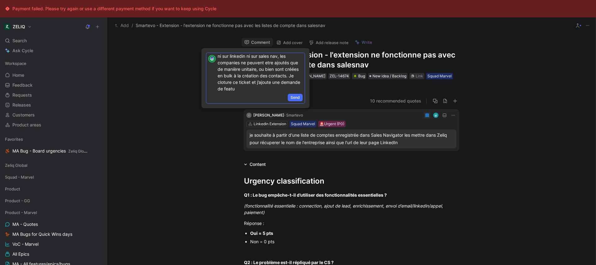
scroll to position [23, 0]
click at [293, 98] on span "Send" at bounding box center [295, 97] width 9 height 6
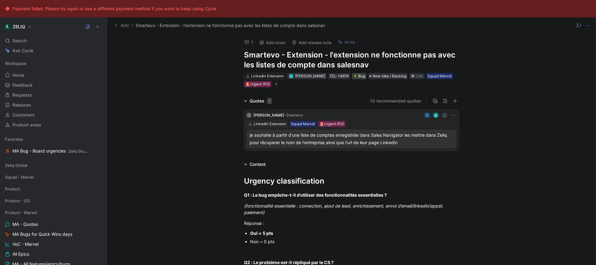
click at [353, 76] on img at bounding box center [355, 76] width 4 height 4
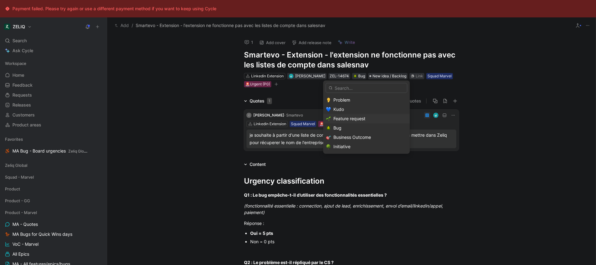
click at [362, 121] on span "Feature request" at bounding box center [349, 118] width 32 height 5
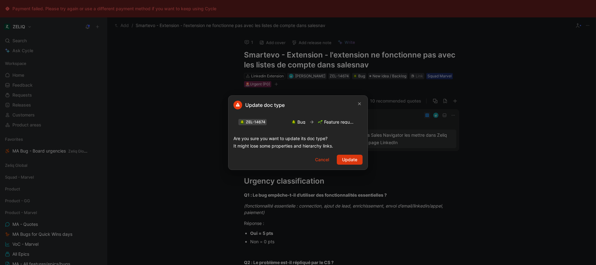
click at [358, 160] on button "Update" at bounding box center [350, 160] width 26 height 10
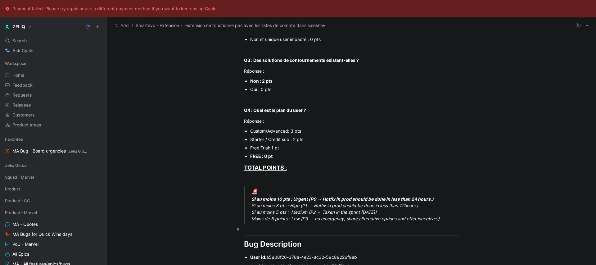
scroll to position [311, 0]
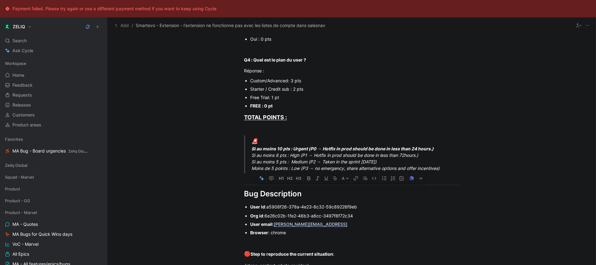
drag, startPoint x: 244, startPoint y: 72, endPoint x: 473, endPoint y: 168, distance: 248.3
click at [473, 168] on div "Urgency classification Q1 : Le bug empêche-t-il d’utiliser des fonctionnalités …" at bounding box center [351, 125] width 489 height 536
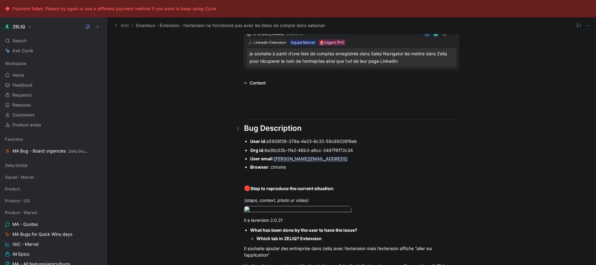
scroll to position [0, 0]
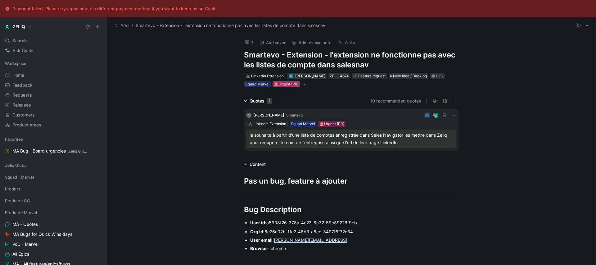
click at [281, 85] on div "🚨Urgent (P0)" at bounding box center [286, 84] width 25 height 6
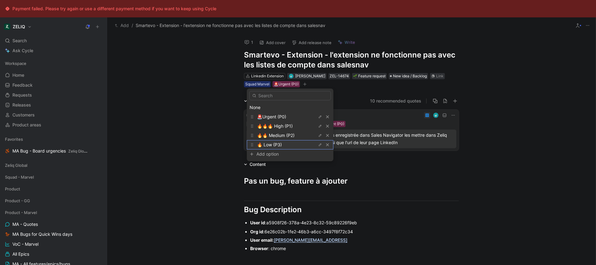
click at [288, 147] on div "🔥 Low (P3)" at bounding box center [280, 144] width 47 height 7
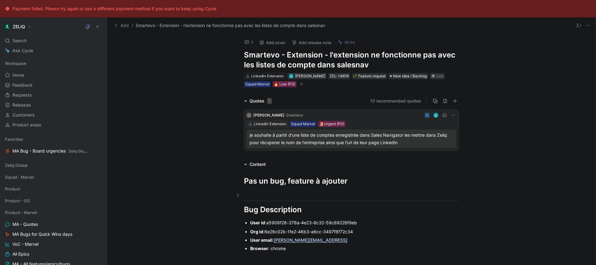
click at [413, 190] on p at bounding box center [351, 195] width 238 height 10
click at [207, 70] on div "1 Add cover Add release note Write Smartevo - Extension - l'extension ne foncti…" at bounding box center [351, 158] width 489 height 249
click at [45, 84] on link "Feedback G then F" at bounding box center [53, 84] width 102 height 9
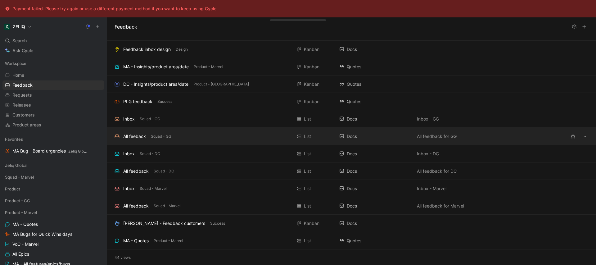
scroll to position [552, 0]
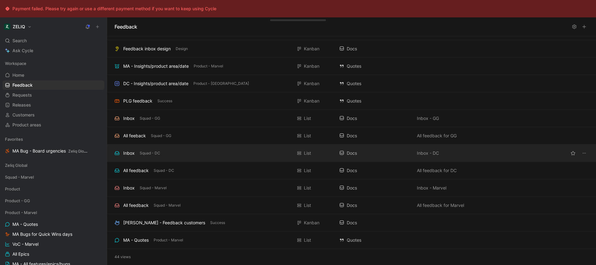
click at [179, 152] on div "Inbox Squad - DC" at bounding box center [204, 152] width 178 height 7
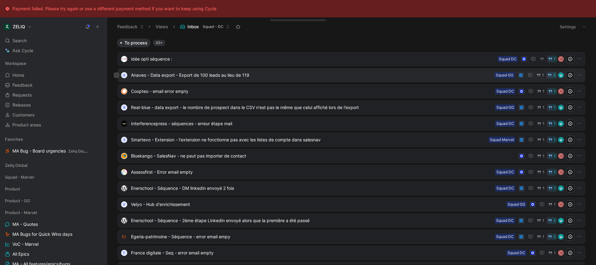
scroll to position [10, 0]
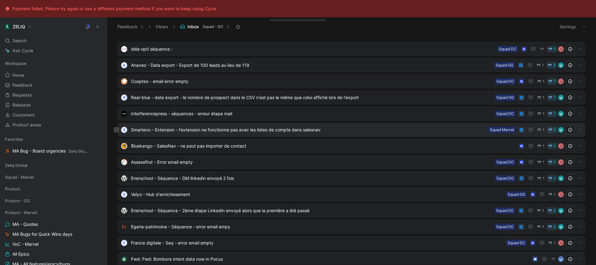
click at [239, 132] on span "Smartevo - Extension - l'extension ne fonctionne pas avec les listes de compte …" at bounding box center [308, 129] width 355 height 7
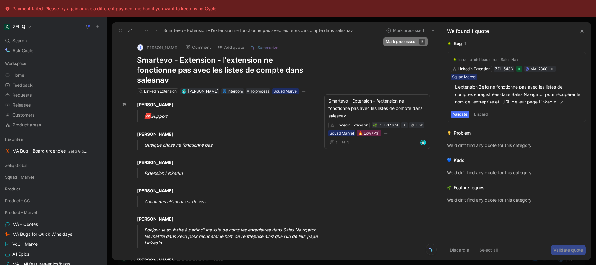
click at [412, 31] on button "Mark processed" at bounding box center [404, 30] width 43 height 9
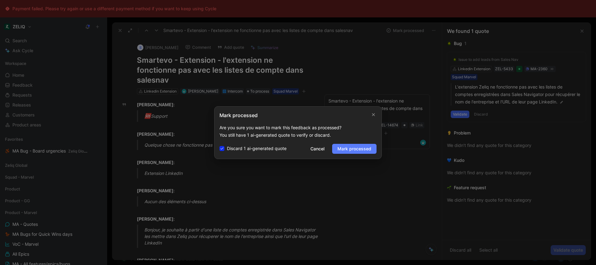
click at [351, 151] on span "Mark processed" at bounding box center [354, 148] width 34 height 7
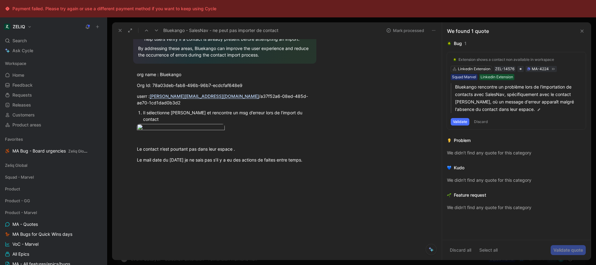
scroll to position [238, 0]
click at [400, 34] on button "Mark processed" at bounding box center [404, 30] width 43 height 9
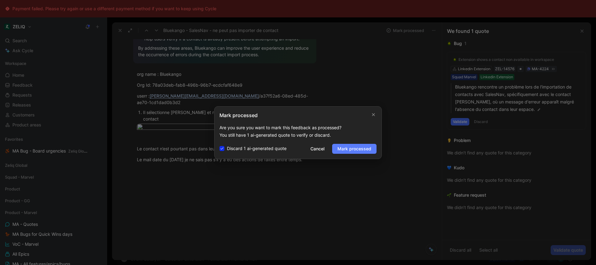
click at [355, 148] on span "Mark processed" at bounding box center [354, 148] width 34 height 7
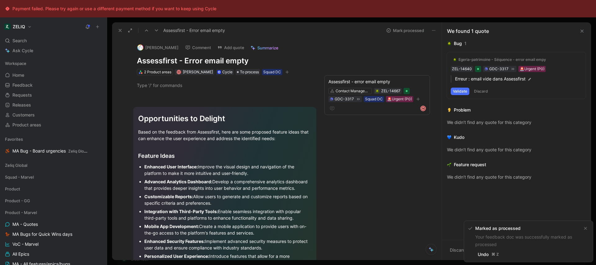
click at [118, 32] on icon at bounding box center [120, 30] width 5 height 5
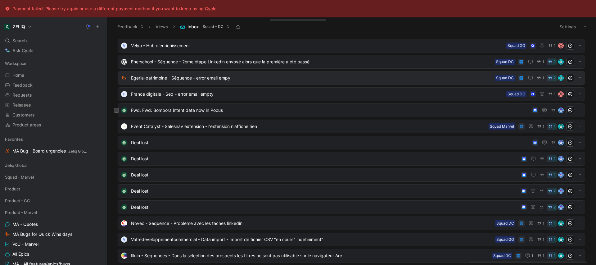
scroll to position [149, 0]
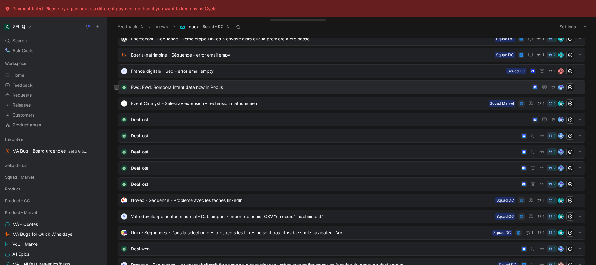
click at [255, 84] on span "Fwd: Fwd: Bombora intent data now in Pocus" at bounding box center [330, 86] width 399 height 7
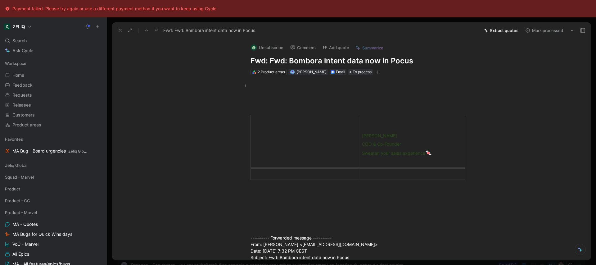
click at [259, 92] on div at bounding box center [357, 88] width 215 height 13
click at [169, 67] on button "Quote" at bounding box center [164, 62] width 22 height 10
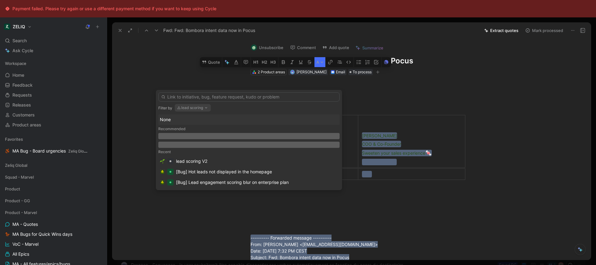
click at [196, 106] on button "lead scoring" at bounding box center [193, 107] width 36 height 7
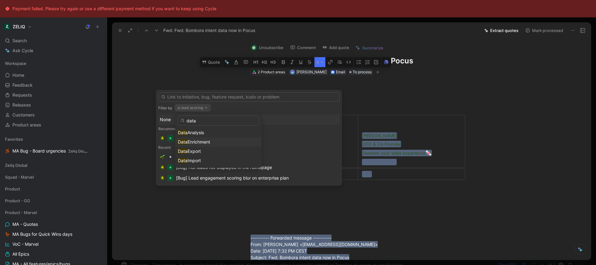
type input "data"
click at [210, 139] on span "Enrichment" at bounding box center [198, 141] width 23 height 5
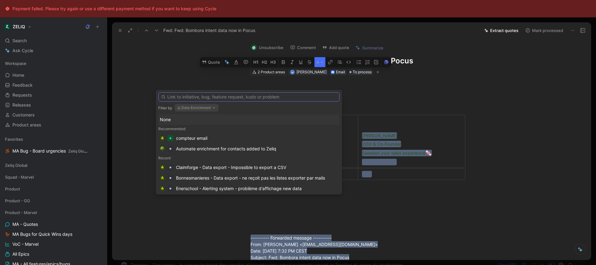
click at [213, 98] on input "text" at bounding box center [248, 96] width 181 height 9
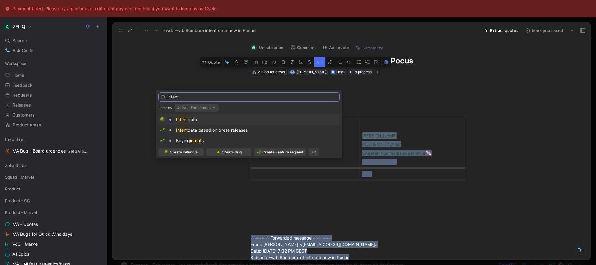
type input "intent"
click at [222, 119] on div "Intent data" at bounding box center [249, 119] width 178 height 7
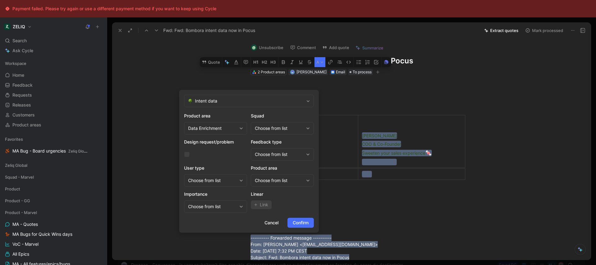
click at [282, 128] on div "Choose from list" at bounding box center [279, 127] width 49 height 7
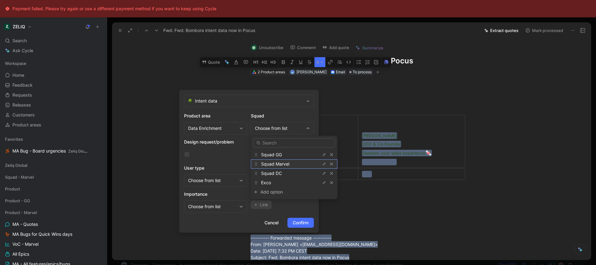
click at [296, 163] on div "Squad Marvel" at bounding box center [284, 163] width 47 height 7
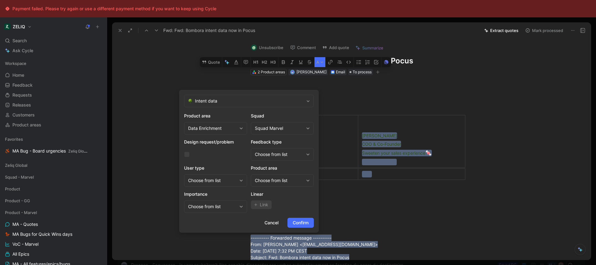
click at [295, 183] on div "Choose from list" at bounding box center [279, 180] width 49 height 7
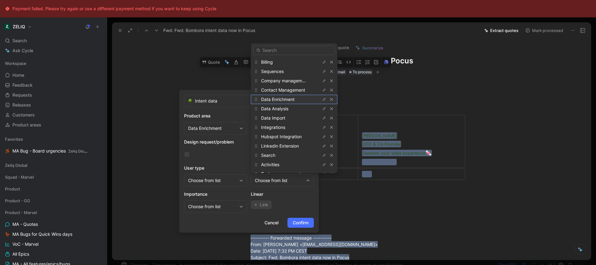
click at [287, 101] on span "Data Enrichment" at bounding box center [278, 99] width 34 height 5
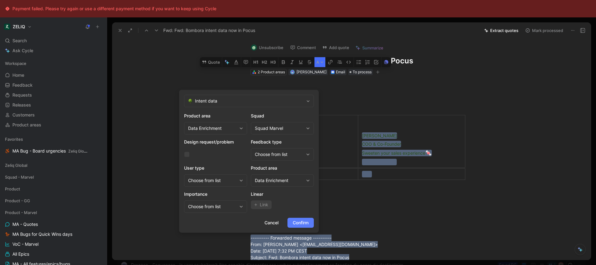
click at [300, 219] on span "Confirm" at bounding box center [301, 222] width 16 height 7
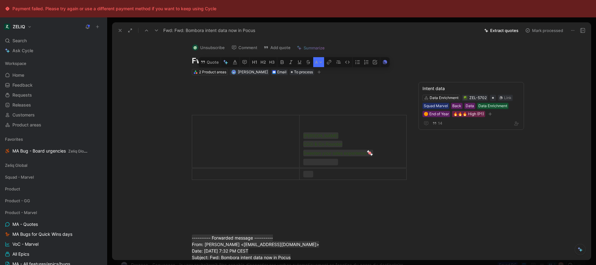
click at [165, 51] on div "Unsubscribe Comment Add quote Summarize Fwd: Fwd: Bombora intent data now in Po…" at bounding box center [351, 148] width 479 height 221
click at [123, 32] on button at bounding box center [120, 30] width 9 height 9
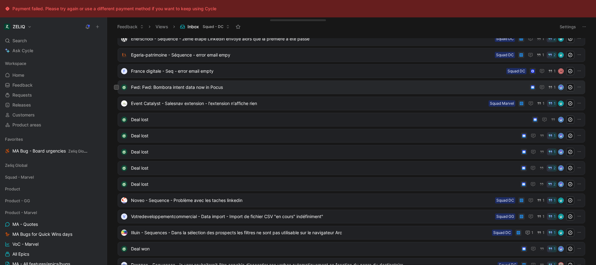
click at [222, 88] on span "Fwd: Fwd: Bombora intent data now in Pocus" at bounding box center [329, 86] width 396 height 7
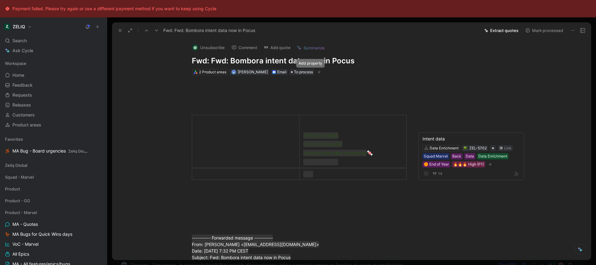
click at [319, 71] on icon "button" at bounding box center [319, 71] width 0 height 3
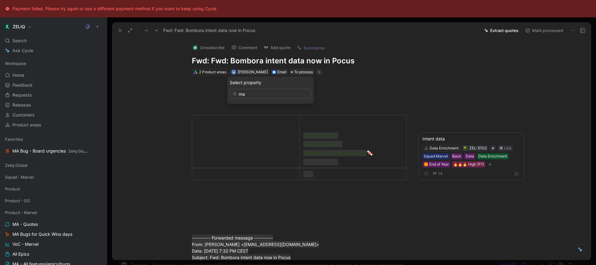
type input "m"
type input "sq"
click at [274, 101] on div "Sq uad concerned" at bounding box center [270, 105] width 87 height 9
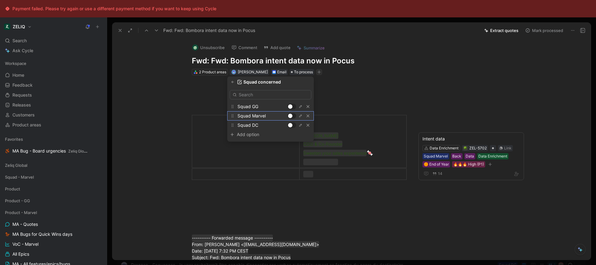
click at [289, 115] on div at bounding box center [290, 116] width 4 height 4
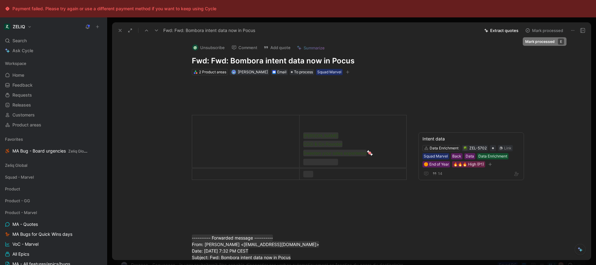
click at [547, 31] on button "Mark processed" at bounding box center [543, 30] width 43 height 9
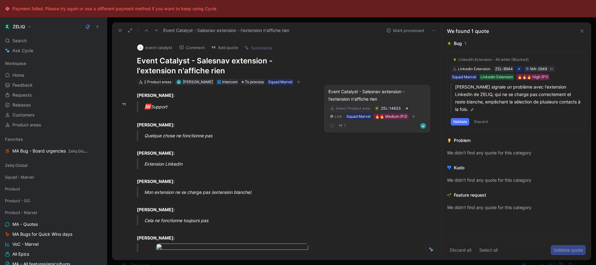
click at [339, 108] on div "Select Product area" at bounding box center [353, 108] width 34 height 6
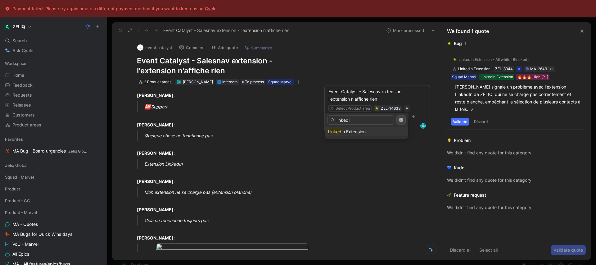
type input "linkedin"
click at [239, 186] on p "Raphaël Monbrun :" at bounding box center [224, 177] width 199 height 17
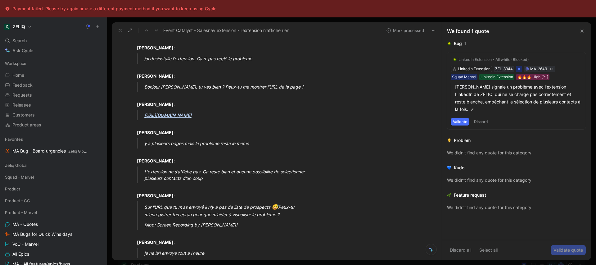
click at [201, 83] on body "Payment failed. Please try again or use a different payment method if you want …" at bounding box center [298, 132] width 596 height 265
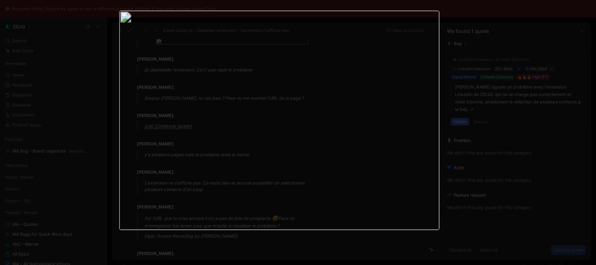
click at [208, 87] on img at bounding box center [279, 120] width 320 height 219
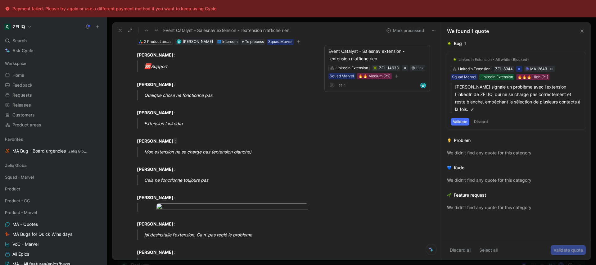
scroll to position [0, 0]
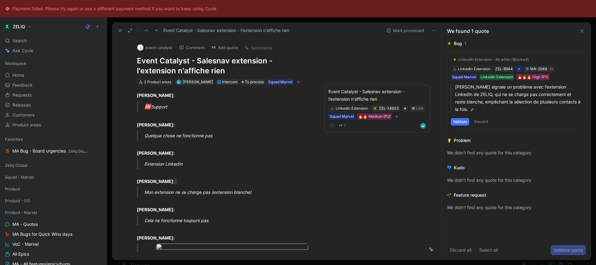
click at [584, 31] on icon at bounding box center [581, 31] width 5 height 5
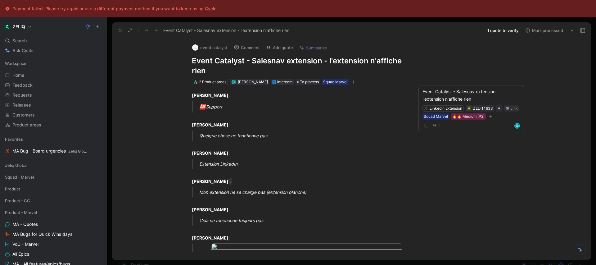
click at [582, 28] on icon at bounding box center [582, 30] width 5 height 5
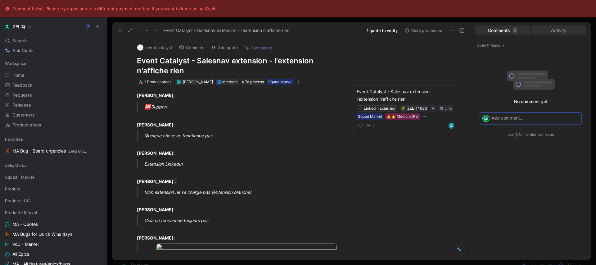
click at [574, 31] on div "Activity" at bounding box center [558, 30] width 55 height 10
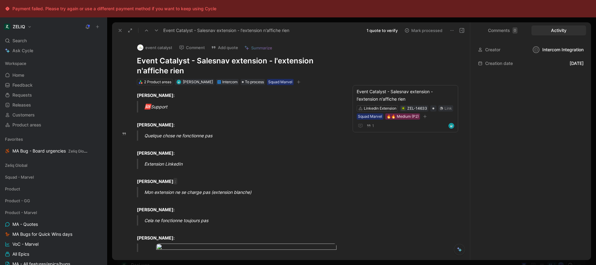
click at [241, 137] on div "Quelque chose ne fonctionne pas" at bounding box center [246, 135] width 204 height 7
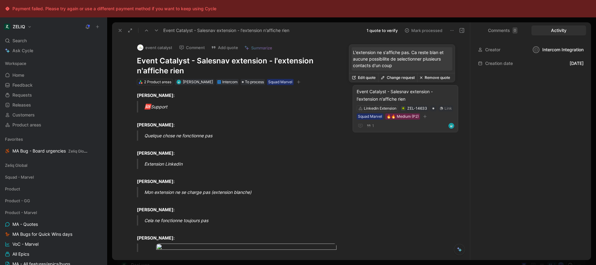
click at [396, 92] on div "Event Catalyst - Salesnav extension - l'extension n'affiche rien" at bounding box center [405, 95] width 97 height 15
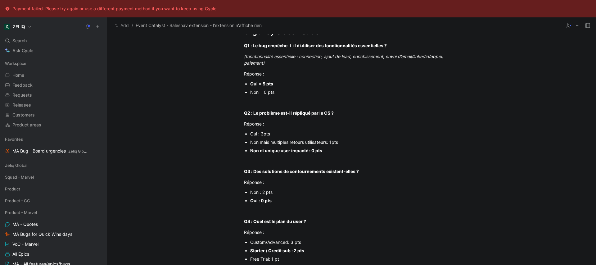
scroll to position [25, 0]
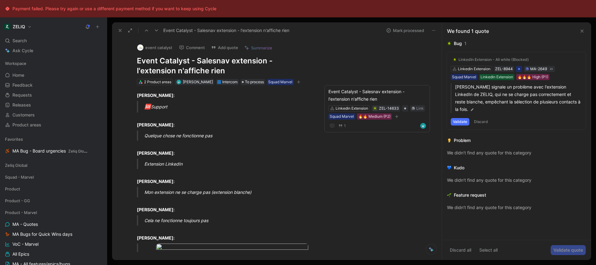
click at [118, 28] on icon at bounding box center [120, 30] width 5 height 5
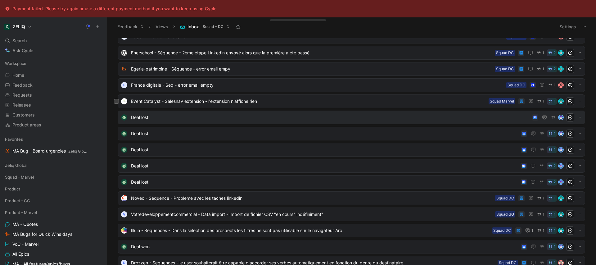
scroll to position [112, 0]
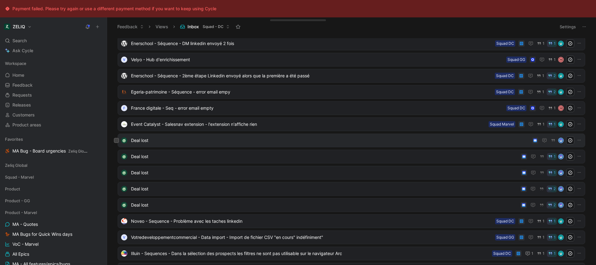
click at [228, 142] on span "Deal lost" at bounding box center [330, 140] width 399 height 7
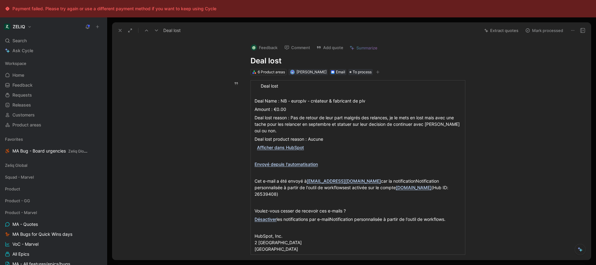
scroll to position [1, 0]
click at [548, 33] on button "Mark processed" at bounding box center [543, 30] width 43 height 9
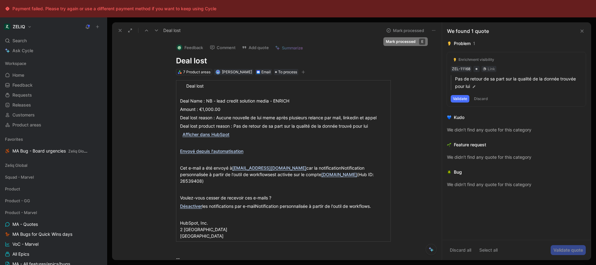
click at [409, 32] on button "Mark processed" at bounding box center [404, 30] width 43 height 9
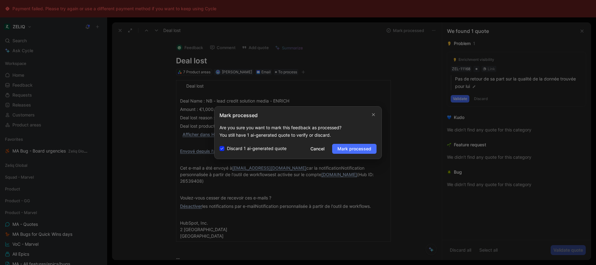
click at [353, 143] on div "Mark processed Are you sure you want to mark this feedback as processed? You st…" at bounding box center [298, 132] width 168 height 53
click at [359, 157] on div "Mark processed Are you sure you want to mark this feedback as processed? You st…" at bounding box center [298, 132] width 168 height 53
click at [359, 152] on button "Mark processed" at bounding box center [354, 149] width 44 height 10
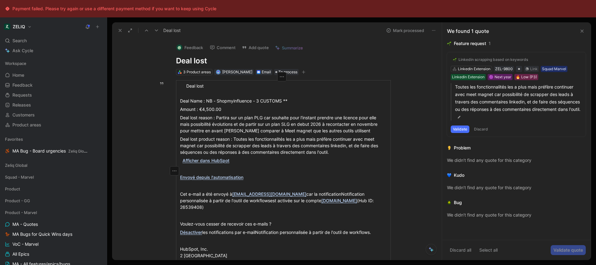
click at [200, 146] on div "Deal lost product reason : Toutes les fonctionnalités les a plus mais préfère c…" at bounding box center [283, 146] width 207 height 20
drag, startPoint x: 200, startPoint y: 146, endPoint x: 341, endPoint y: 147, distance: 141.2
click at [341, 147] on div "Deal lost product reason : Toutes les fonctionnalités les a plus mais préfère c…" at bounding box center [283, 146] width 207 height 20
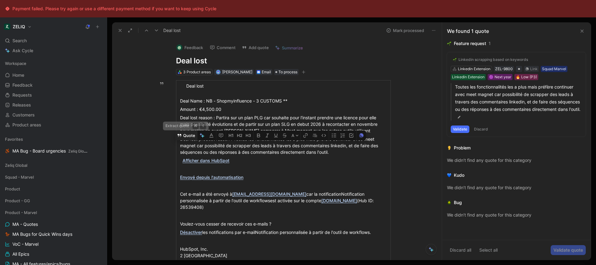
click at [188, 134] on button "Quote" at bounding box center [186, 135] width 22 height 10
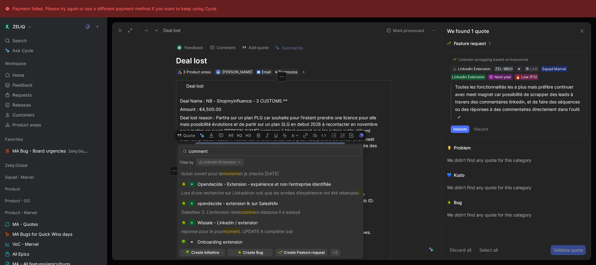
scroll to position [78, 0]
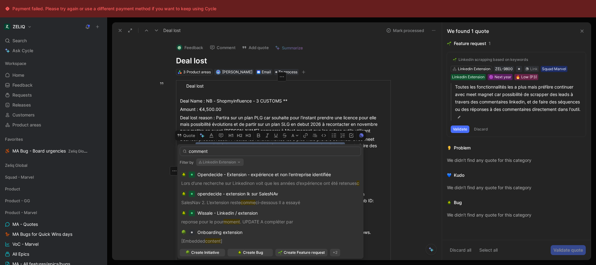
type input "comment"
click at [215, 161] on button "Linkedin Extension" at bounding box center [219, 161] width 47 height 7
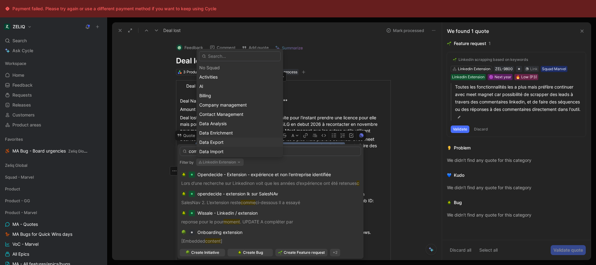
scroll to position [11, 0]
click at [230, 147] on div "Data Import" at bounding box center [239, 150] width 81 height 7
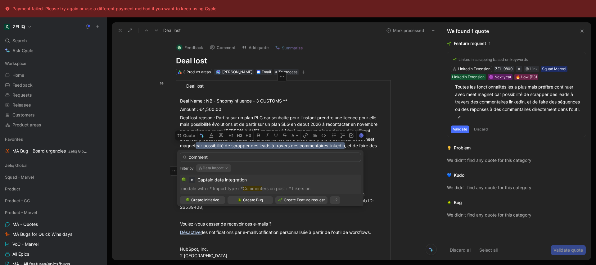
scroll to position [0, 0]
click at [273, 186] on p "modale with : * Import type : * Comment ers on post : * Likers on" at bounding box center [270, 188] width 178 height 7
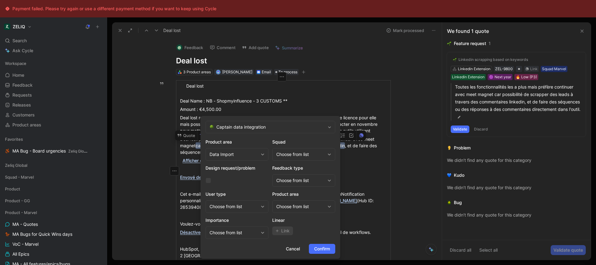
click at [311, 153] on div "Choose from list" at bounding box center [300, 154] width 49 height 7
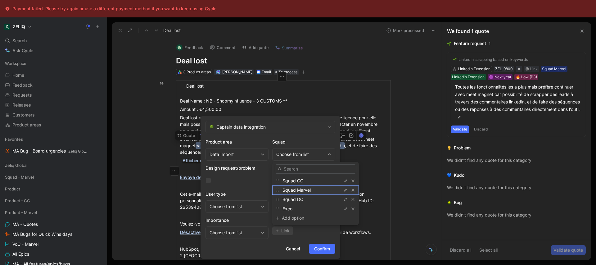
click at [315, 186] on div "Squad Marvel" at bounding box center [305, 189] width 47 height 7
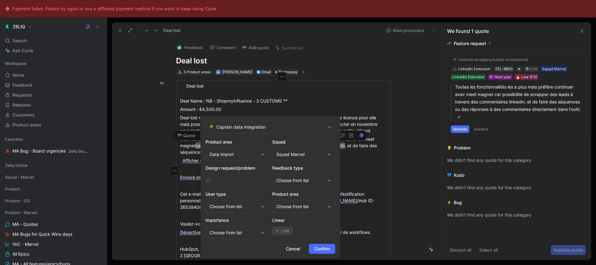
click at [310, 208] on div "Choose from list" at bounding box center [300, 206] width 49 height 7
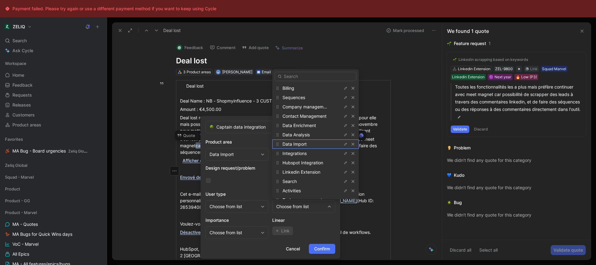
click at [314, 144] on div "Data Import" at bounding box center [305, 143] width 47 height 7
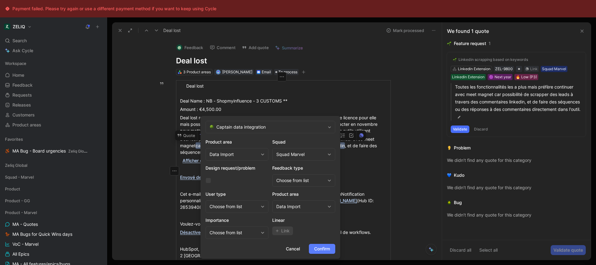
click at [321, 245] on span "Confirm" at bounding box center [322, 248] width 16 height 7
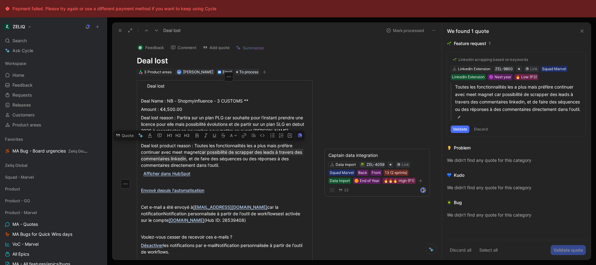
click at [378, 79] on div "Feedback Comment Add quote Summarize Deal lost 3 Product areas Bastien IZZO Ema…" at bounding box center [277, 148] width 330 height 221
click at [263, 71] on icon "button" at bounding box center [265, 72] width 4 height 4
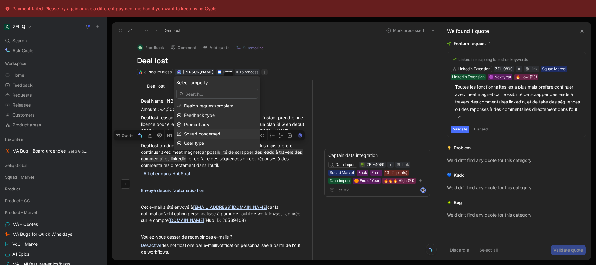
click at [219, 135] on span "Squad concerned" at bounding box center [202, 133] width 36 height 5
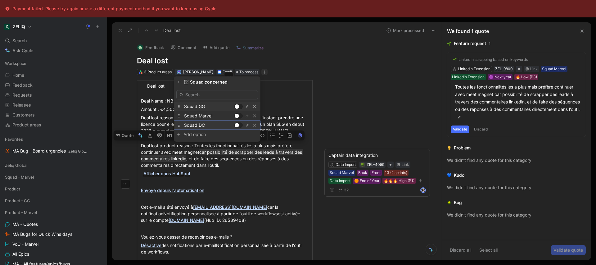
click at [239, 126] on div at bounding box center [238, 125] width 9 height 6
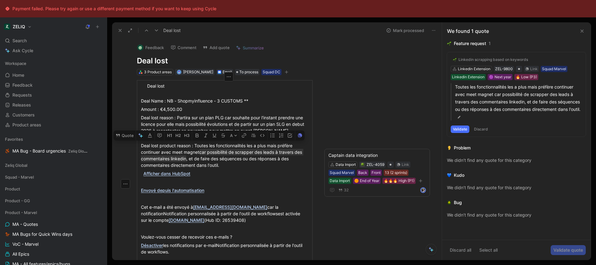
click at [156, 31] on icon at bounding box center [156, 30] width 5 height 5
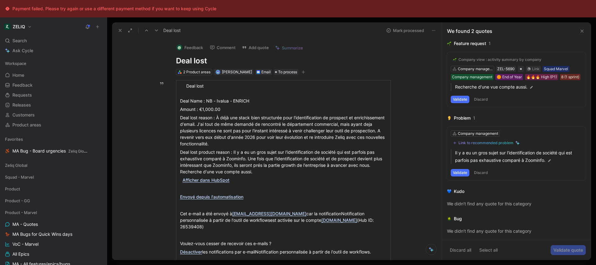
click at [258, 164] on div "Deal lost product reason : Il y a eu un gros sujet sur l'identification de soci…" at bounding box center [283, 162] width 207 height 26
click at [262, 177] on div "Afficher dans HubSpot" at bounding box center [283, 180] width 207 height 7
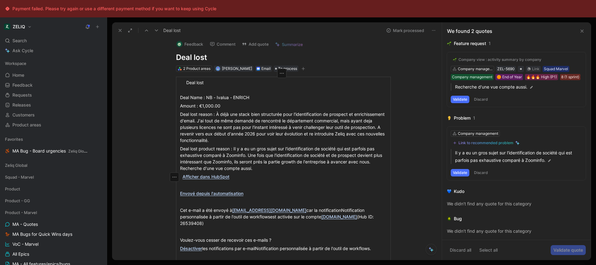
scroll to position [8, 0]
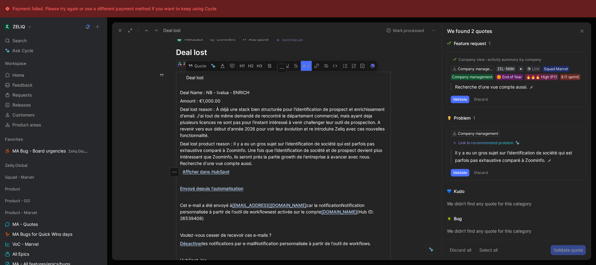
drag, startPoint x: 262, startPoint y: 163, endPoint x: 174, endPoint y: 142, distance: 90.2
click at [176, 142] on table "Deal lost Deal Name : NB - Ivalua - ENRICH Amount : €1,000.00 Deal lost reason …" at bounding box center [283, 175] width 215 height 207
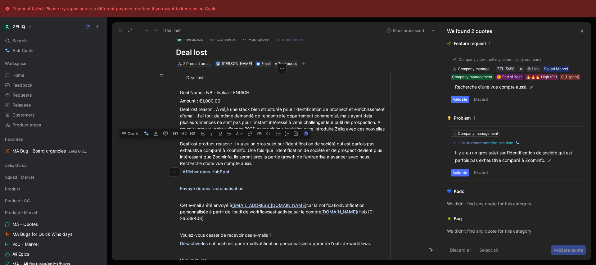
drag, startPoint x: 178, startPoint y: 142, endPoint x: 278, endPoint y: 165, distance: 102.9
click at [278, 165] on div "Deal lost product reason : Il y a eu un gros sujet sur l'identification de soci…" at bounding box center [283, 153] width 207 height 26
click at [131, 131] on button "Quote" at bounding box center [130, 133] width 22 height 10
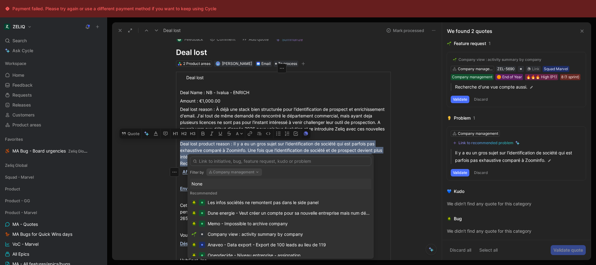
click at [218, 172] on button "Company management" at bounding box center [234, 171] width 56 height 7
type input "searc"
click at [229, 159] on div "Searc h" at bounding box center [250, 159] width 81 height 7
click at [246, 161] on input "text" at bounding box center [280, 160] width 181 height 9
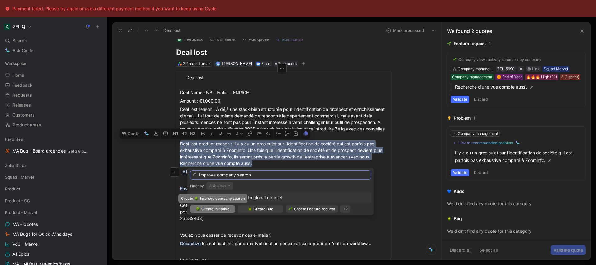
type input "Improve company search"
click at [229, 210] on span "Create Initiative" at bounding box center [215, 209] width 28 height 6
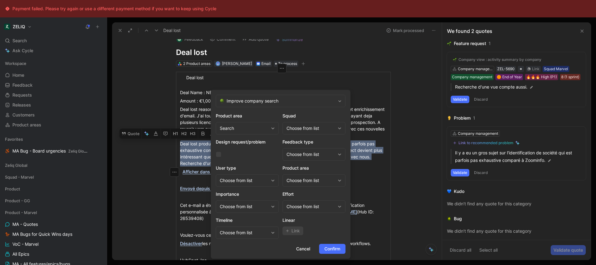
click at [313, 131] on div "Choose from list" at bounding box center [310, 127] width 49 height 7
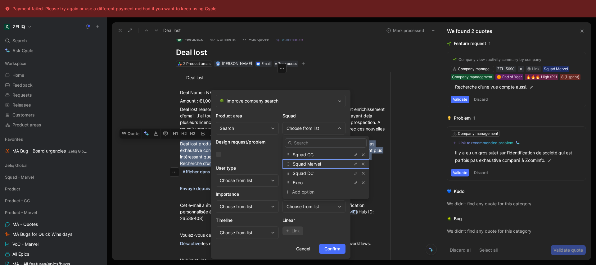
click at [322, 163] on div "Squad Marvel" at bounding box center [316, 163] width 47 height 7
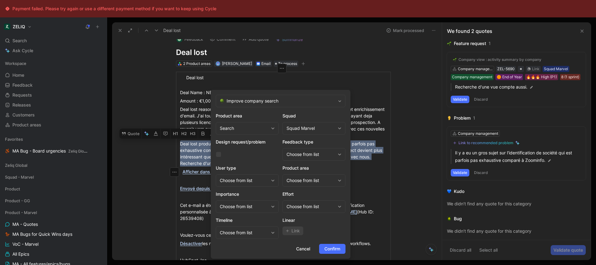
click at [314, 206] on div "Choose from list" at bounding box center [310, 206] width 49 height 7
click at [313, 179] on div "Choose from list" at bounding box center [310, 180] width 49 height 7
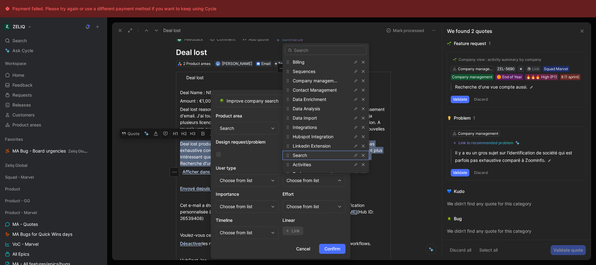
click at [311, 156] on div "Search" at bounding box center [316, 154] width 47 height 7
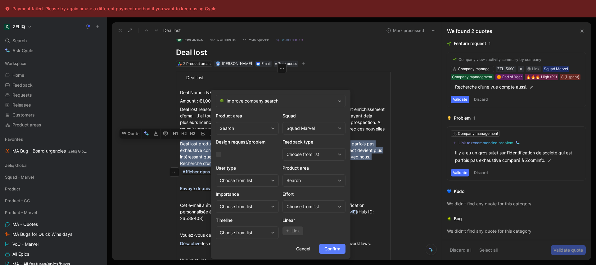
click at [332, 245] on span "Confirm" at bounding box center [332, 248] width 16 height 7
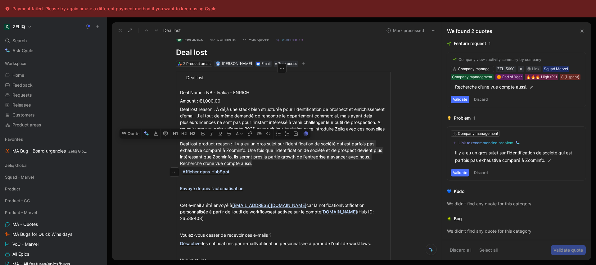
click at [404, 31] on button "Mark processed" at bounding box center [404, 30] width 43 height 9
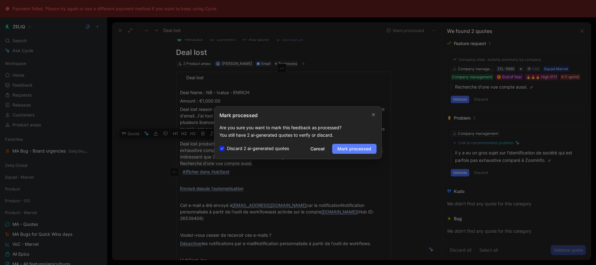
click at [351, 146] on span "Mark processed" at bounding box center [354, 148] width 34 height 7
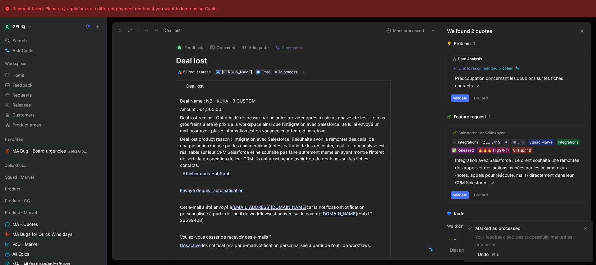
click at [350, 146] on div "Deal lost product reason : Intégration avec Salesforce, il souhaite avoir la re…" at bounding box center [283, 152] width 207 height 33
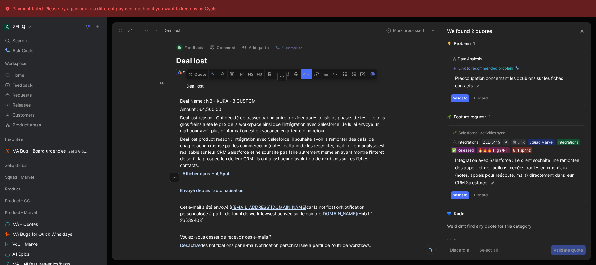
drag, startPoint x: 289, startPoint y: 166, endPoint x: 180, endPoint y: 139, distance: 112.6
click at [180, 139] on div "Deal lost product reason : Intégration avec Salesforce, il souhaite avoir la re…" at bounding box center [283, 152] width 207 height 33
drag, startPoint x: 178, startPoint y: 139, endPoint x: 232, endPoint y: 167, distance: 61.2
click at [232, 167] on p "Deal lost product reason : Intégration avec Salesforce, il souhaite avoir la re…" at bounding box center [284, 152] width 212 height 34
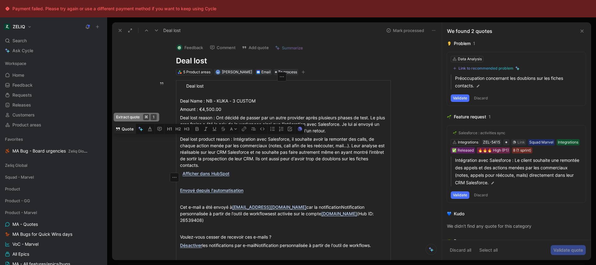
click at [129, 129] on button "Quote" at bounding box center [125, 129] width 22 height 10
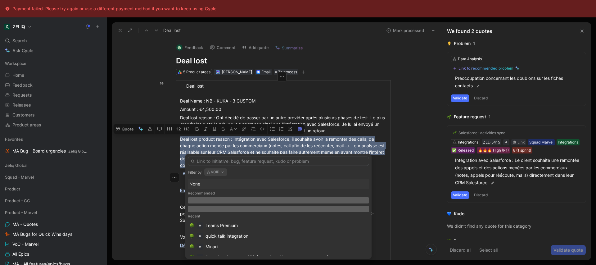
click at [221, 174] on icon "button" at bounding box center [222, 171] width 5 height 5
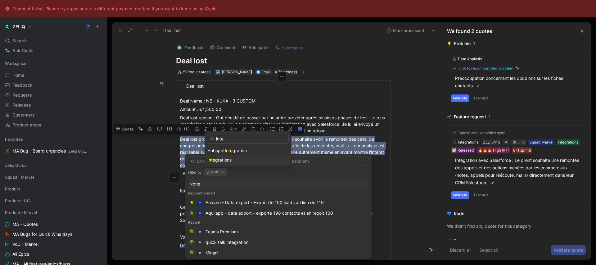
type input "inte"
click at [232, 162] on div "Inte grations" at bounding box center [247, 159] width 81 height 7
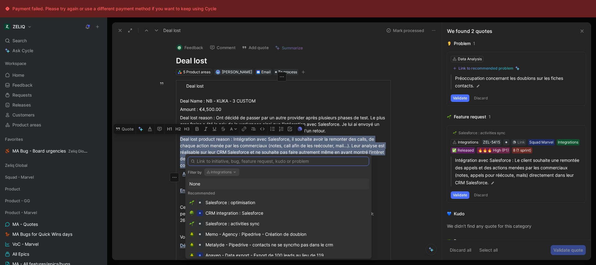
click at [252, 165] on input "text" at bounding box center [278, 160] width 181 height 9
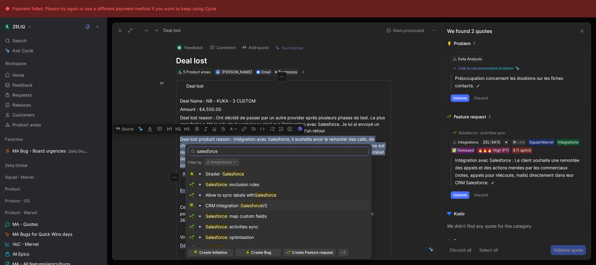
type input "salesforce"
click at [281, 206] on div "CRM Integration : Salesforce V2" at bounding box center [278, 205] width 178 height 7
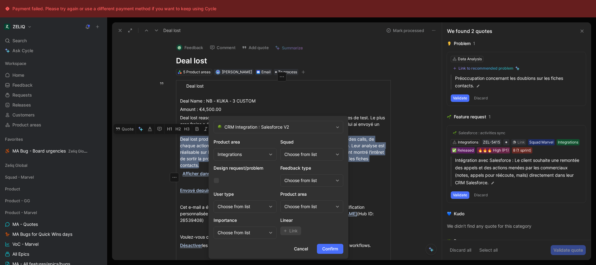
click at [315, 149] on div "Choose from list" at bounding box center [311, 154] width 63 height 12
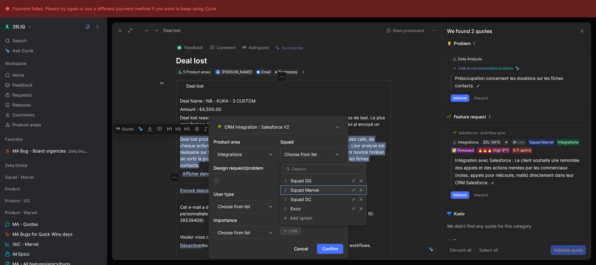
click at [327, 191] on div "Squad Marvel" at bounding box center [314, 189] width 47 height 7
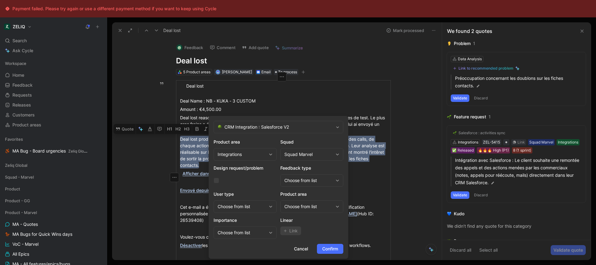
click at [317, 206] on div "Choose from list" at bounding box center [308, 206] width 49 height 7
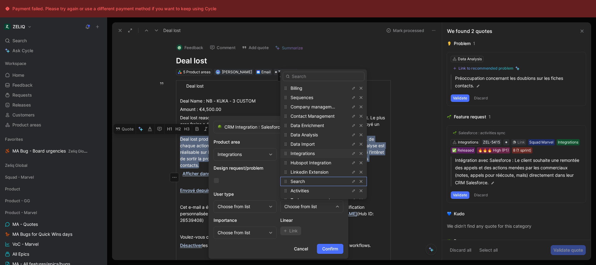
drag, startPoint x: 316, startPoint y: 182, endPoint x: 315, endPoint y: 155, distance: 27.0
click at [315, 155] on div "Billing Sequences Company management Contact Management Data Enrichment Data An…" at bounding box center [323, 134] width 87 height 130
click at [315, 155] on div "Integrations" at bounding box center [314, 153] width 47 height 7
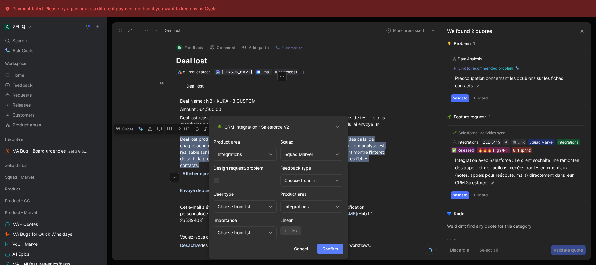
click at [334, 245] on span "Confirm" at bounding box center [330, 248] width 16 height 7
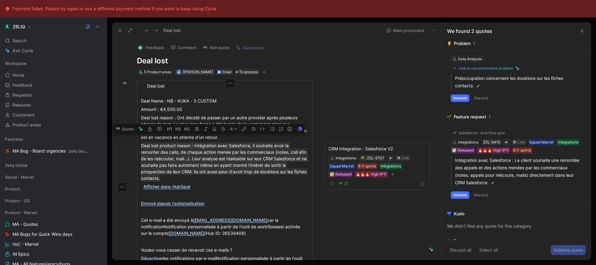
click at [400, 29] on button "Mark processed" at bounding box center [404, 30] width 43 height 9
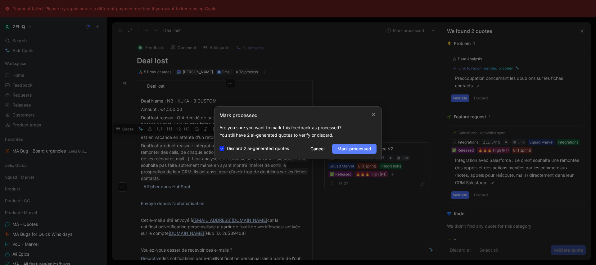
click at [360, 145] on span "Mark processed" at bounding box center [354, 148] width 34 height 7
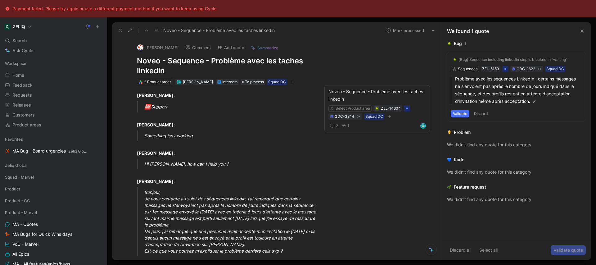
click at [118, 33] on icon at bounding box center [120, 30] width 5 height 5
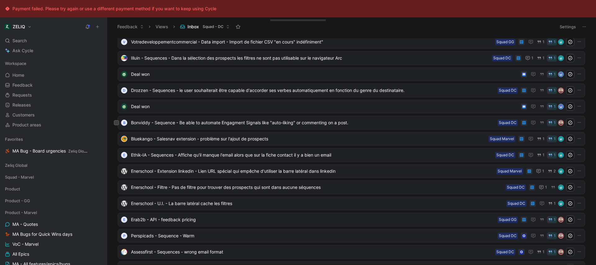
scroll to position [243, 0]
click at [275, 74] on span "Deal won" at bounding box center [324, 74] width 387 height 7
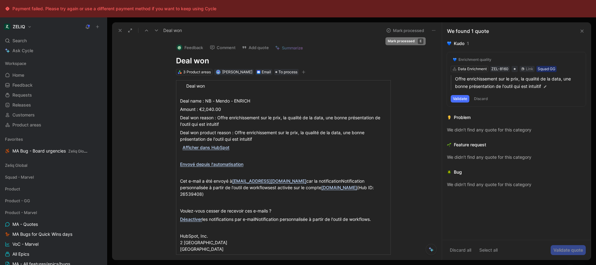
click at [408, 32] on button "Mark processed" at bounding box center [404, 30] width 43 height 9
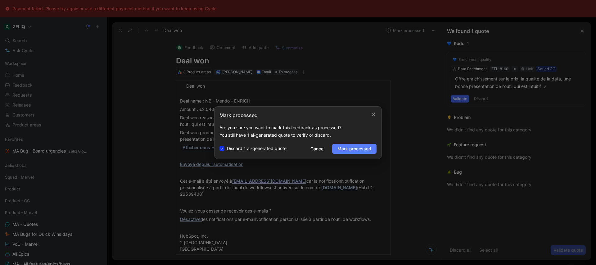
click at [359, 146] on span "Mark processed" at bounding box center [354, 148] width 34 height 7
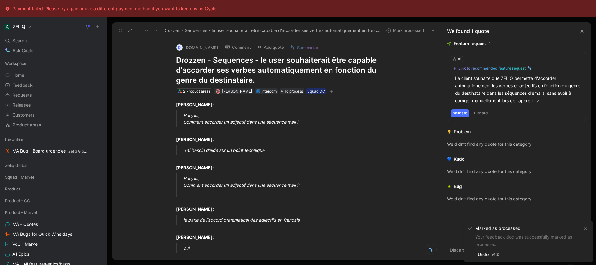
click at [153, 30] on button at bounding box center [156, 30] width 9 height 9
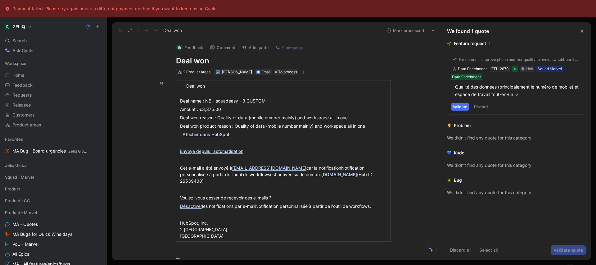
click at [400, 35] on div "Deal won Mark processed" at bounding box center [277, 30] width 330 height 16
click at [402, 31] on button "Mark processed" at bounding box center [404, 30] width 43 height 9
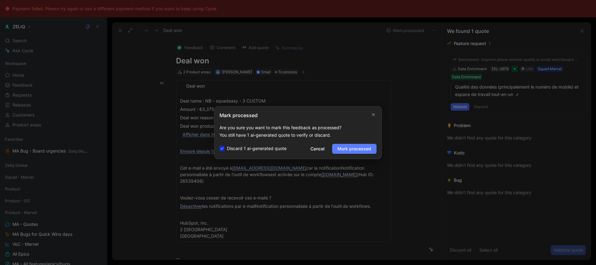
click at [361, 146] on span "Mark processed" at bounding box center [354, 148] width 34 height 7
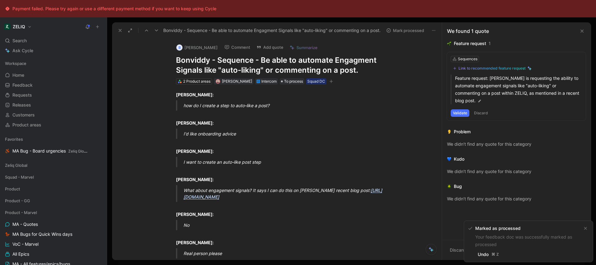
click at [118, 31] on icon at bounding box center [120, 30] width 5 height 5
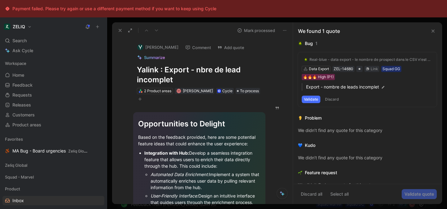
drag, startPoint x: 441, startPoint y: 31, endPoint x: 395, endPoint y: 29, distance: 46.0
click at [395, 29] on div "We found 1 quote" at bounding box center [367, 30] width 149 height 17
click at [142, 100] on icon "button" at bounding box center [140, 99] width 4 height 4
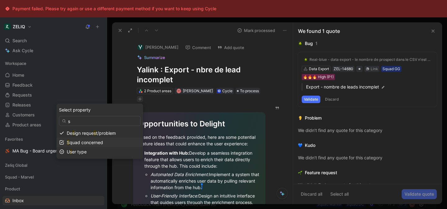
type input "s"
click at [99, 143] on span "quad concerned" at bounding box center [87, 142] width 34 height 5
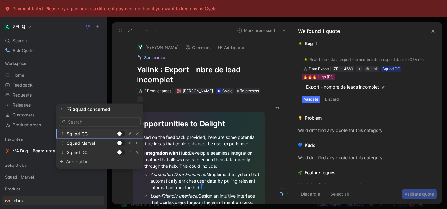
click at [119, 132] on div at bounding box center [119, 134] width 4 height 4
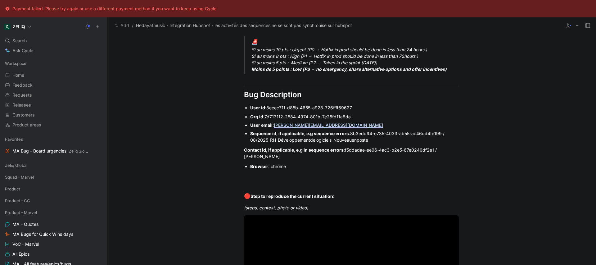
scroll to position [394, 0]
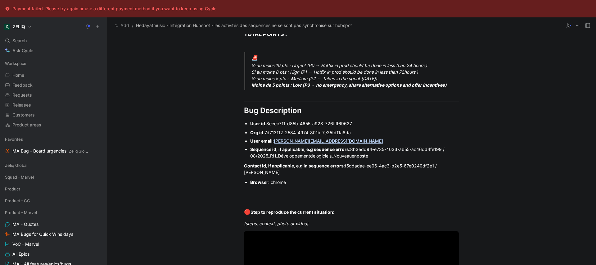
click at [277, 131] on span "7d713112-2584-4974-801b-7e25fd11a8da" at bounding box center [307, 132] width 86 height 5
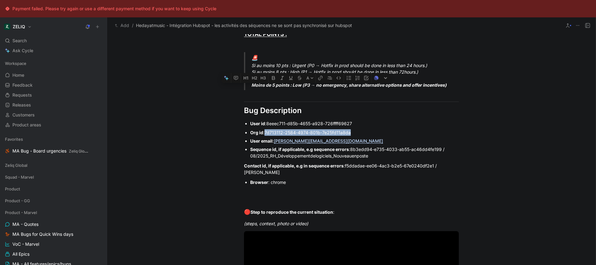
drag, startPoint x: 277, startPoint y: 131, endPoint x: 343, endPoint y: 131, distance: 65.8
click at [343, 131] on span "7d713112-2584-4974-801b-7e25fd11a8da" at bounding box center [307, 132] width 86 height 5
copy span "7d713112-2584-4974-801b-7e25fd11a8da"
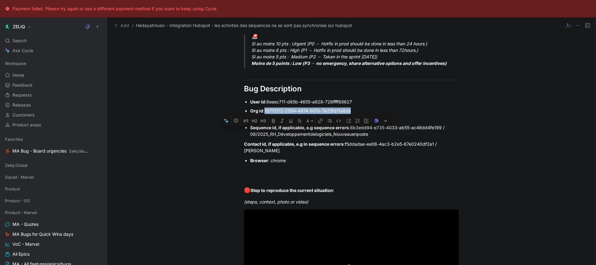
scroll to position [411, 0]
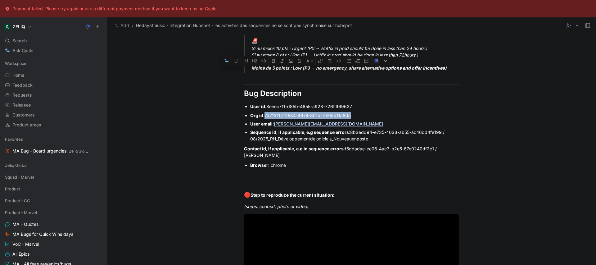
copy span "7d713112-2584-4974-801b-7e25fd11a8da"
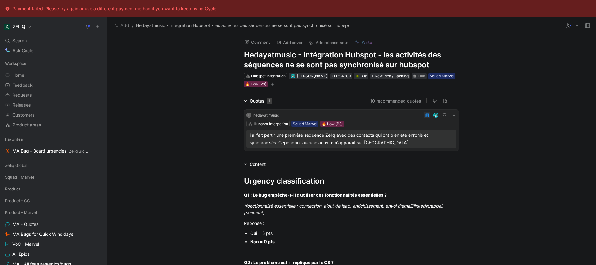
scroll to position [401, 0]
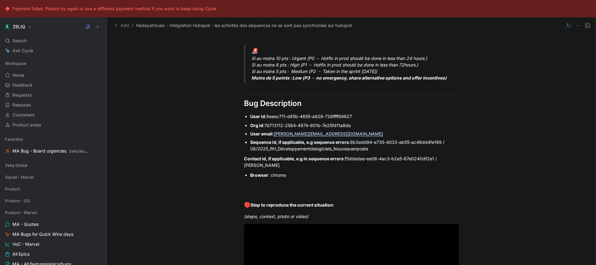
click at [318, 151] on div "Sequence id, if applicable, e.g sequence errors : 8b3edd94-e735-4033-ab55-ac46d…" at bounding box center [354, 145] width 209 height 13
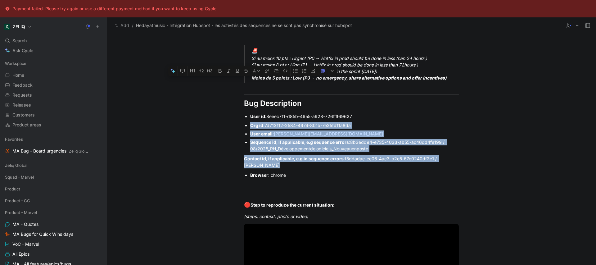
drag, startPoint x: 270, startPoint y: 165, endPoint x: 247, endPoint y: 125, distance: 46.7
click at [247, 125] on div "Urgency classification Q1 : Le bug empêche-t-il d’utiliser des fonctionnalités …" at bounding box center [351, 173] width 489 height 812
click at [346, 133] on div "User email : lina@hedayatmusic.com" at bounding box center [354, 133] width 209 height 7
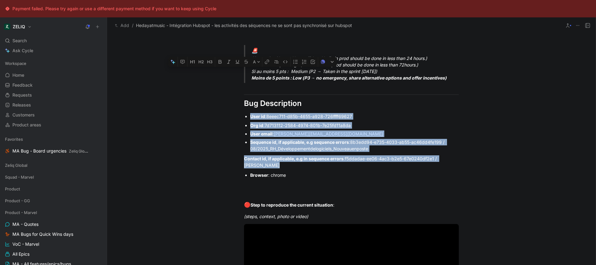
drag, startPoint x: 283, startPoint y: 165, endPoint x: 243, endPoint y: 115, distance: 64.5
click at [243, 115] on div "Urgency classification Q1 : Le bug empêche-t-il d’utiliser des fonctionnalités …" at bounding box center [351, 173] width 489 height 812
copy div "User id : 8eeec711-d85b-4655-a928-726ffff69627 Org id : 7d713112-2584-4974-801b…"
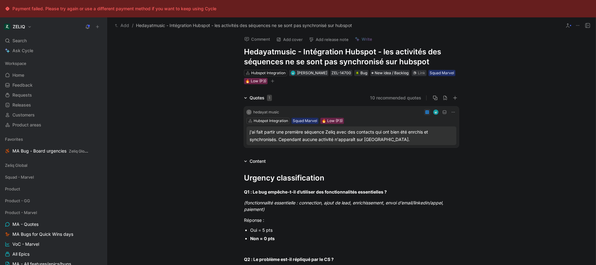
scroll to position [0, 0]
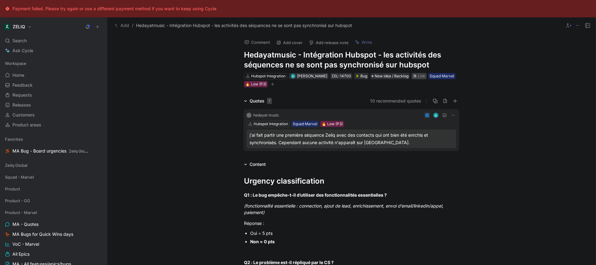
click at [418, 77] on div "Link" at bounding box center [421, 76] width 7 height 6
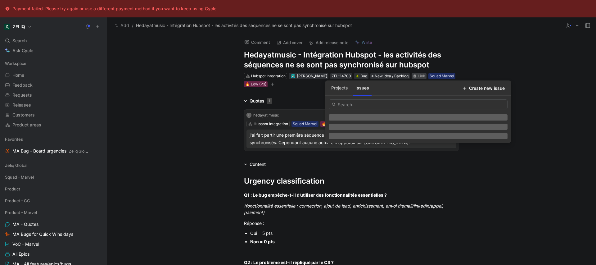
type input "https://linear.app/getheroes/issue/MA-4233/bug-activities-are-not-synced-to-hub…"
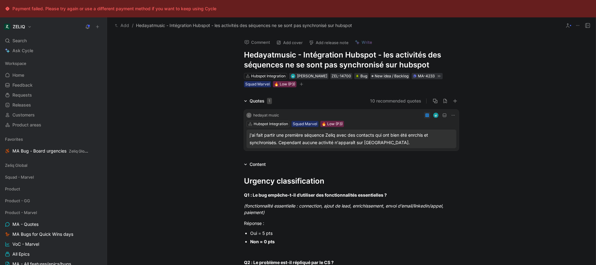
click at [300, 135] on div "j'ai fait partir une première séquence Zeliq avec des contacts qui ont bien été…" at bounding box center [352, 138] width 204 height 15
click at [253, 43] on button "Comment" at bounding box center [256, 42] width 31 height 9
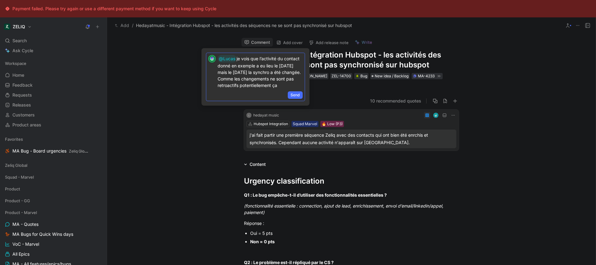
scroll to position [3, 0]
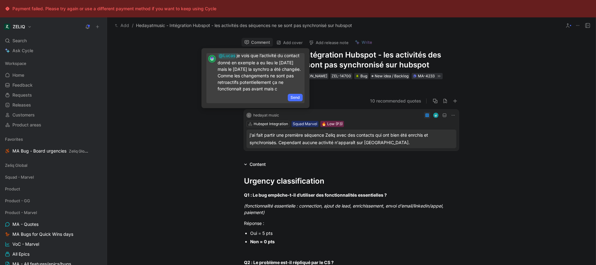
click at [294, 87] on p "@Lucas je vois que l’activité du contact donné en exemple a eu lieu le 21 aout …" at bounding box center [260, 72] width 85 height 40
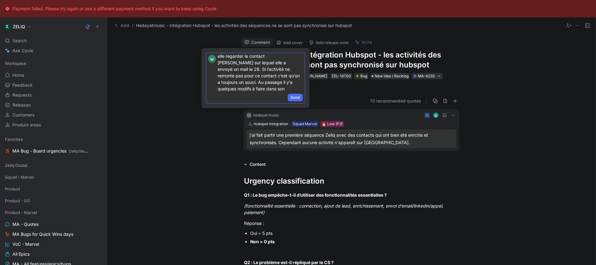
scroll to position [55, 0]
click at [294, 99] on span "Send" at bounding box center [295, 97] width 9 height 6
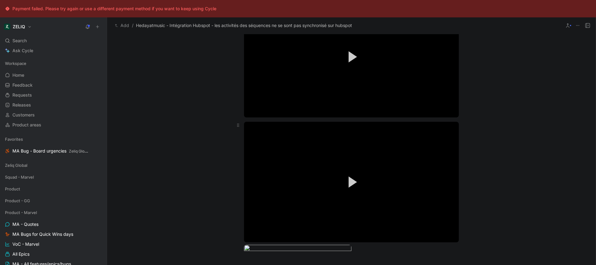
scroll to position [881, 0]
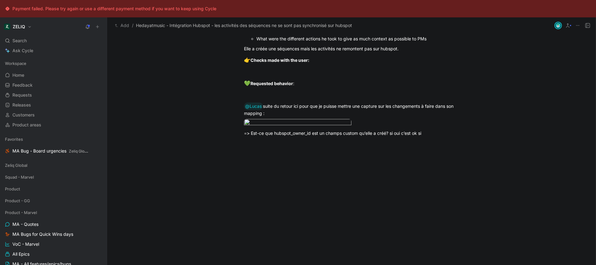
scroll to position [914, 0]
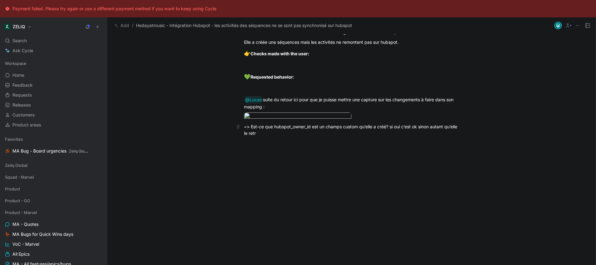
click at [273, 136] on div "=> Est-ce que hubspot_owner_id est un champs custom qu’elle a créé? si oui c’es…" at bounding box center [351, 129] width 215 height 13
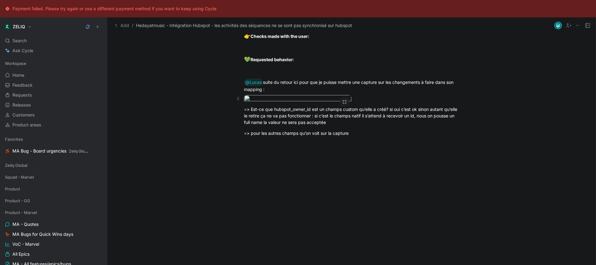
click at [316, 165] on body "Payment failed. Please try again or use a different payment method if you want …" at bounding box center [298, 132] width 596 height 265
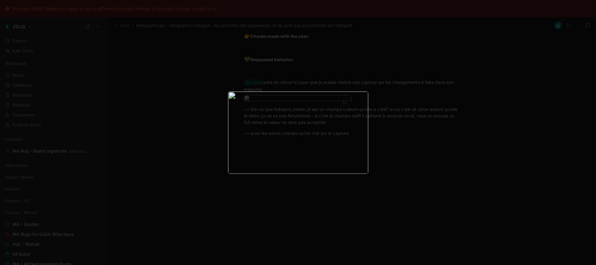
click at [316, 165] on img at bounding box center [298, 132] width 140 height 82
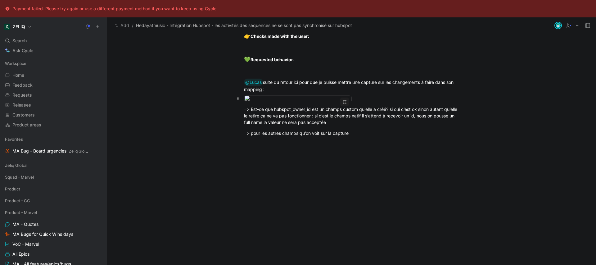
click at [373, 103] on div at bounding box center [351, 99] width 215 height 8
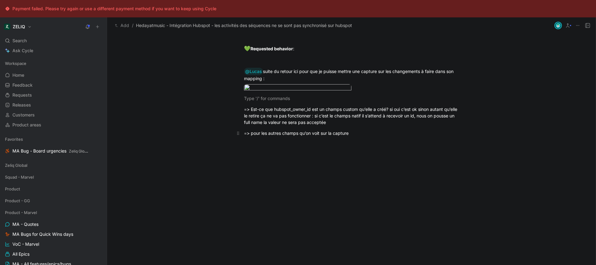
click at [365, 136] on div "=> pour les autres champs qu’on voit sur la capture" at bounding box center [351, 133] width 215 height 7
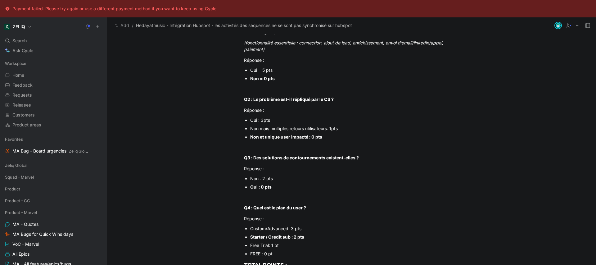
scroll to position [0, 0]
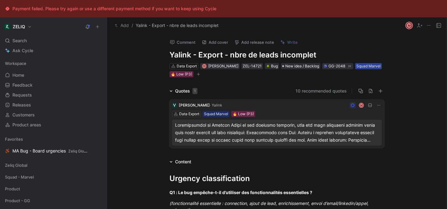
click at [366, 68] on div "Squad Marvel" at bounding box center [368, 66] width 24 height 6
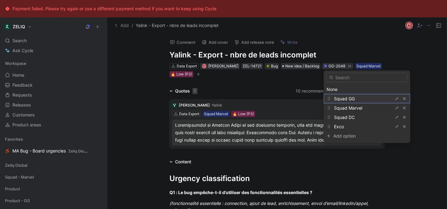
click at [364, 99] on div "Squad GG" at bounding box center [357, 98] width 47 height 7
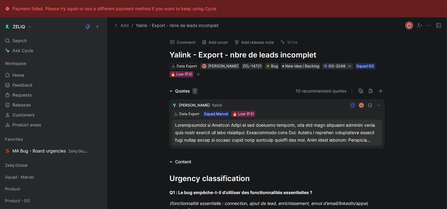
click at [404, 108] on div "Quotes 1 10 recommended quotes Antoine Paemelaere · Yalink M Data Export Squad …" at bounding box center [277, 118] width 340 height 63
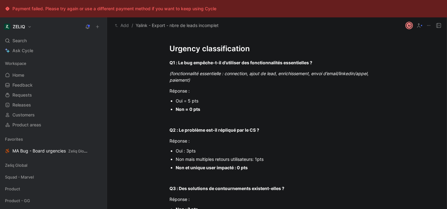
scroll to position [529, 0]
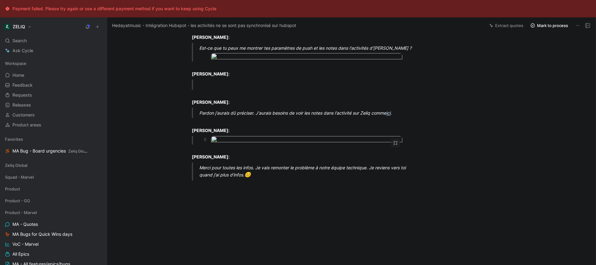
scroll to position [755, 0]
click at [309, 129] on body "Payment failed. Please try again or use a different payment method if you want …" at bounding box center [298, 132] width 596 height 265
click at [427, 264] on div at bounding box center [298, 265] width 596 height 0
click at [468, 162] on div at bounding box center [298, 132] width 596 height 265
